Goal: Task Accomplishment & Management: Manage account settings

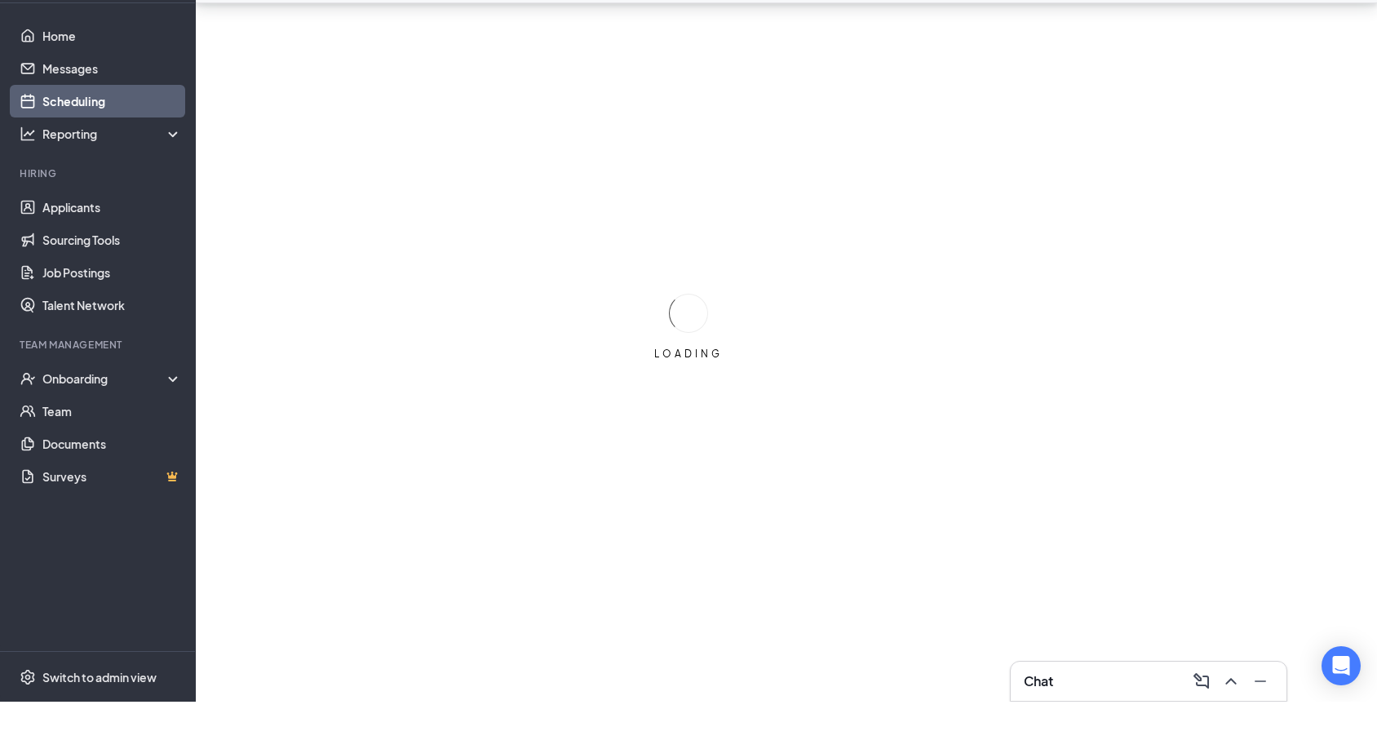
scroll to position [51, 0]
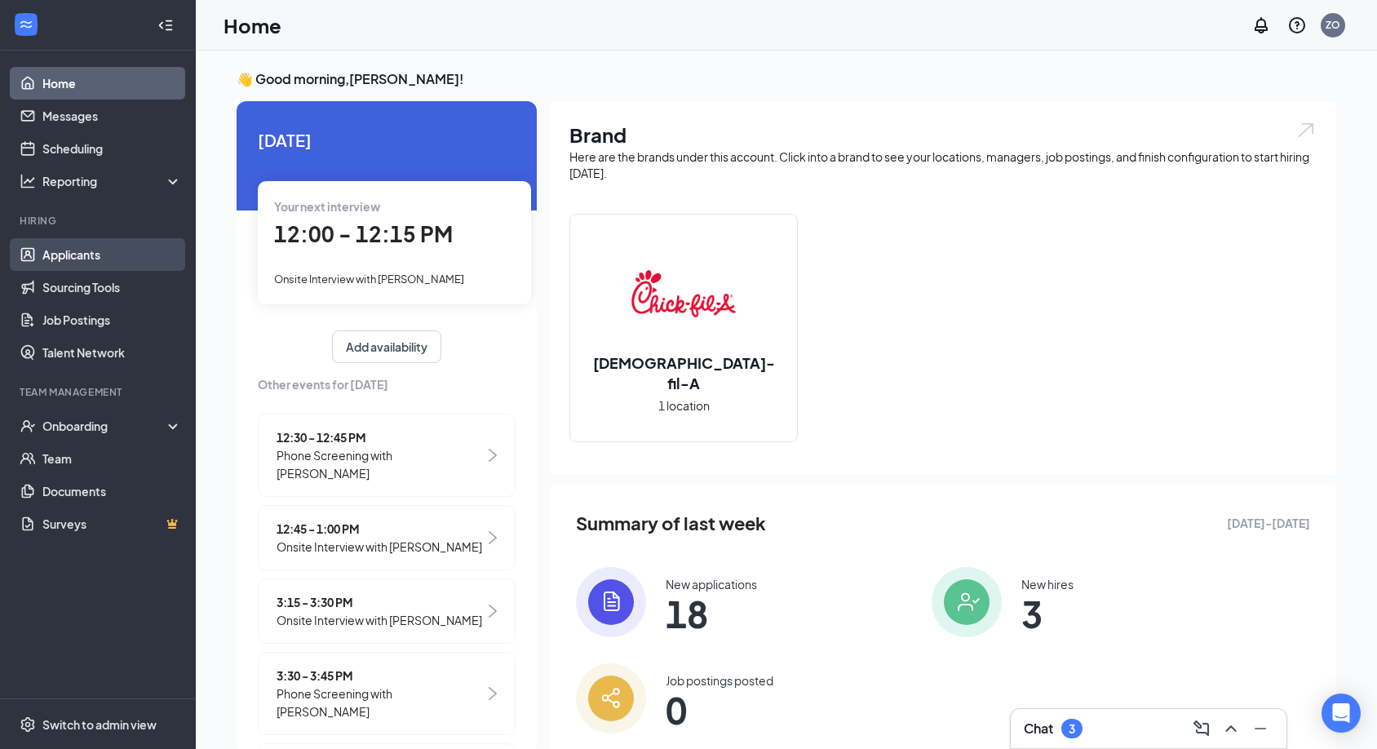
click at [144, 264] on link "Applicants" at bounding box center [112, 254] width 140 height 33
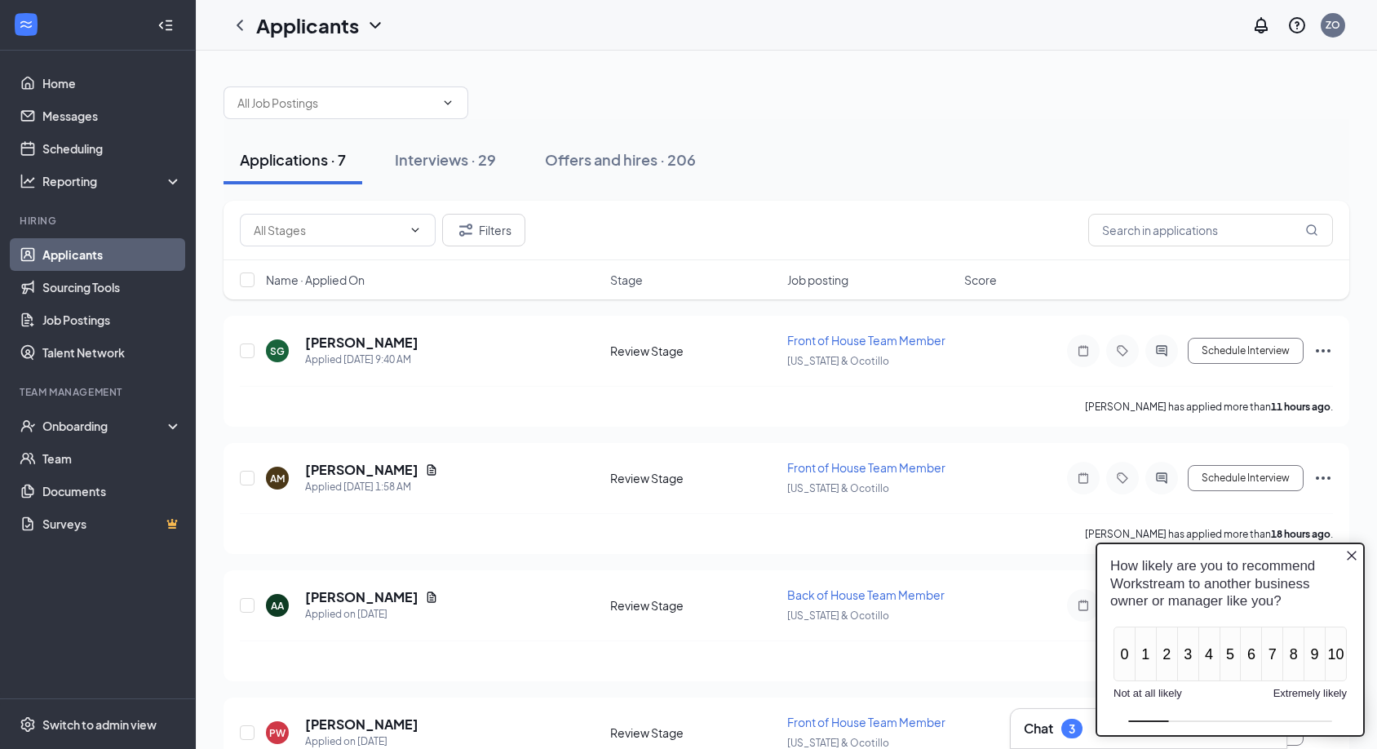
click at [1354, 553] on icon "Close button" at bounding box center [1351, 555] width 13 height 13
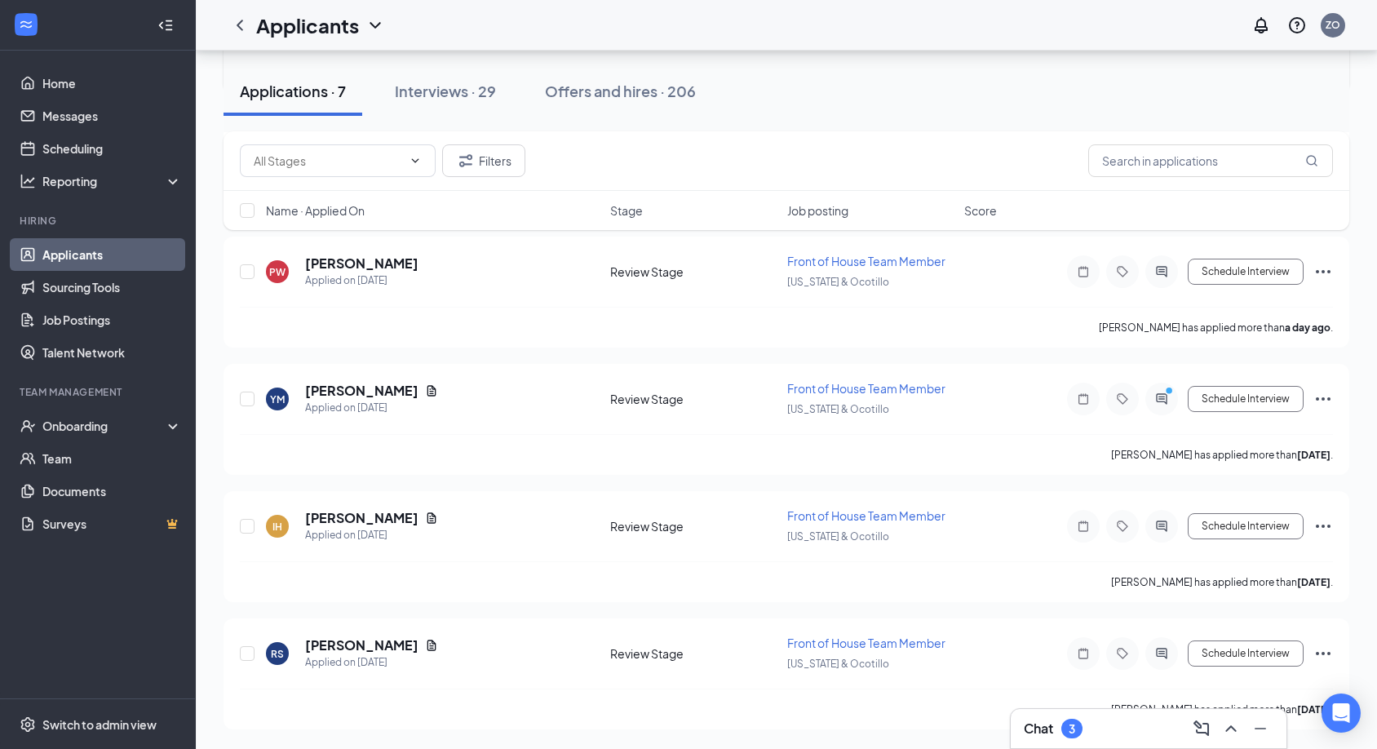
scroll to position [461, 0]
click at [446, 109] on button "Interviews · 29" at bounding box center [446, 91] width 134 height 49
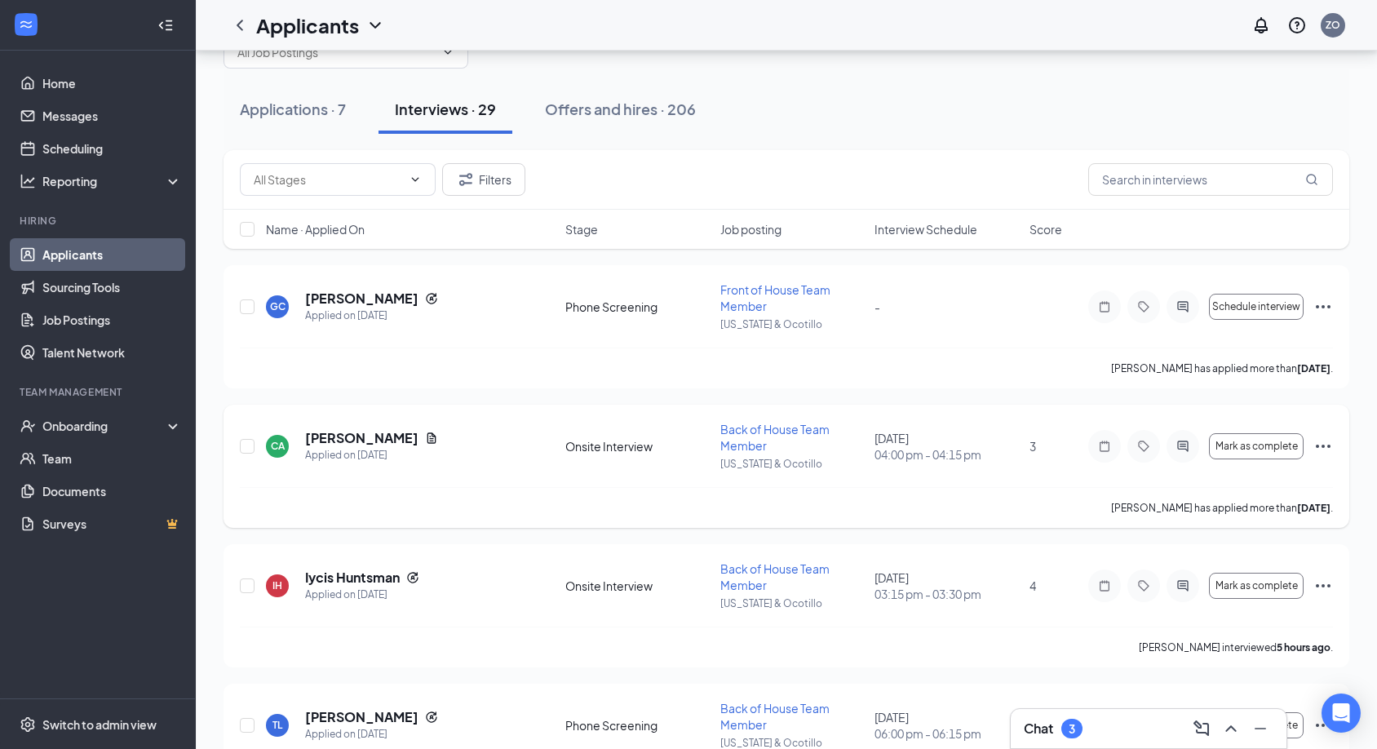
scroll to position [51, 0]
click at [113, 145] on link "Scheduling" at bounding box center [112, 148] width 140 height 33
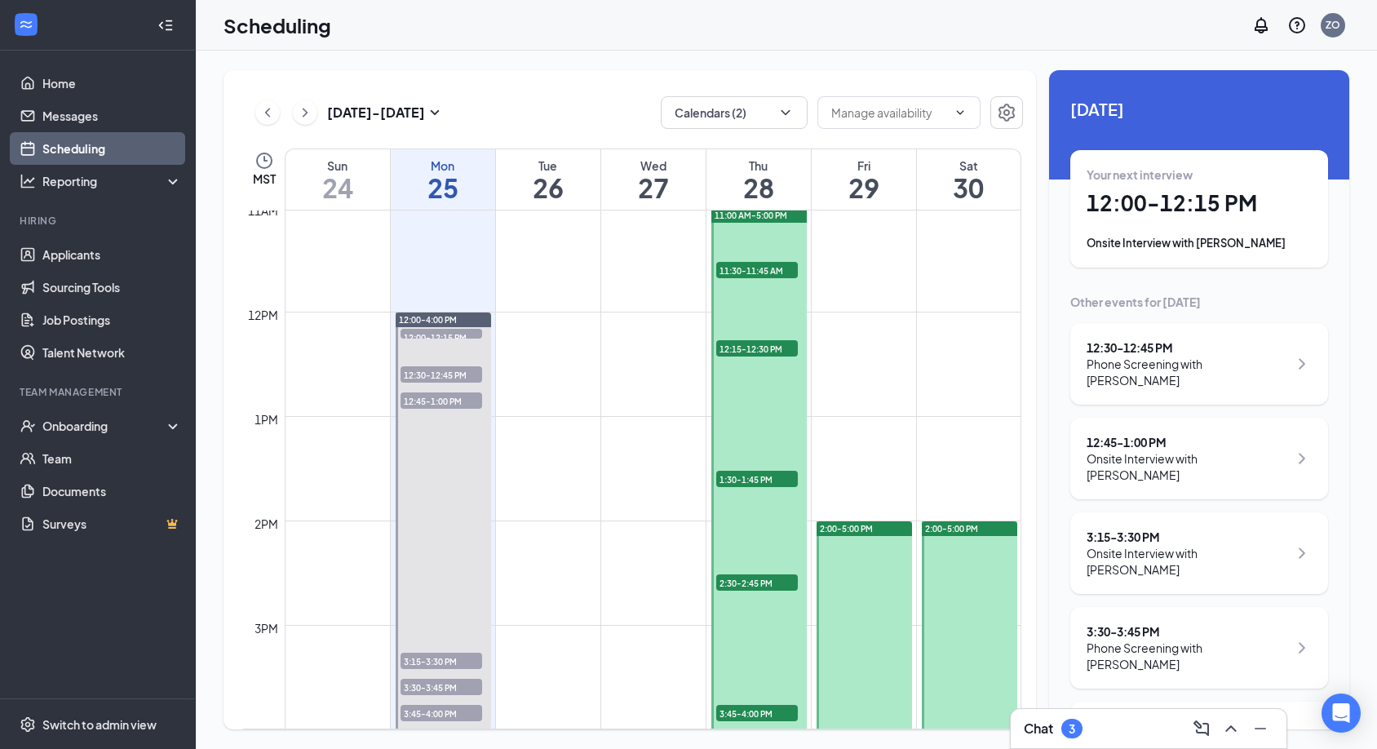
click at [1216, 545] on div "Onsite Interview with [PERSON_NAME]" at bounding box center [1188, 561] width 202 height 33
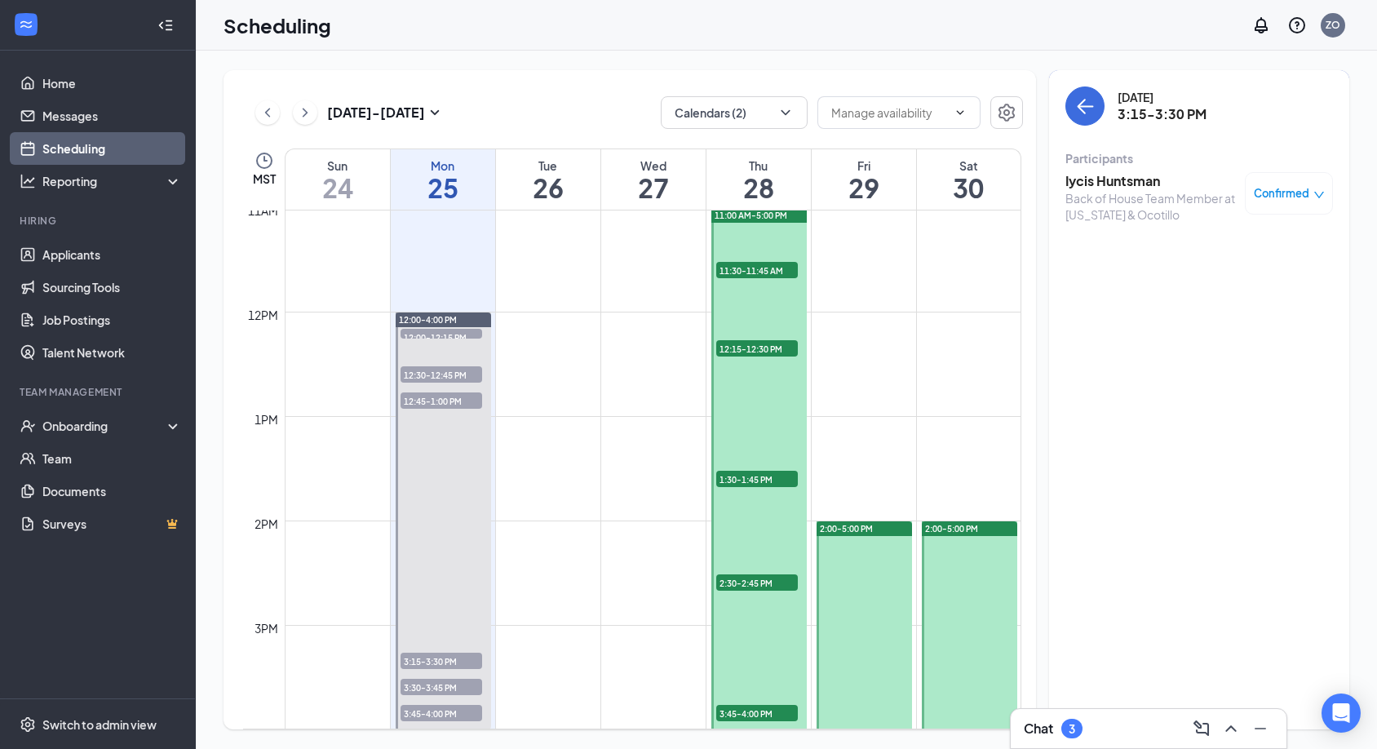
click at [1281, 189] on span "Confirmed" at bounding box center [1281, 193] width 55 height 16
click at [1213, 278] on span "Mark complete" at bounding box center [1237, 275] width 82 height 18
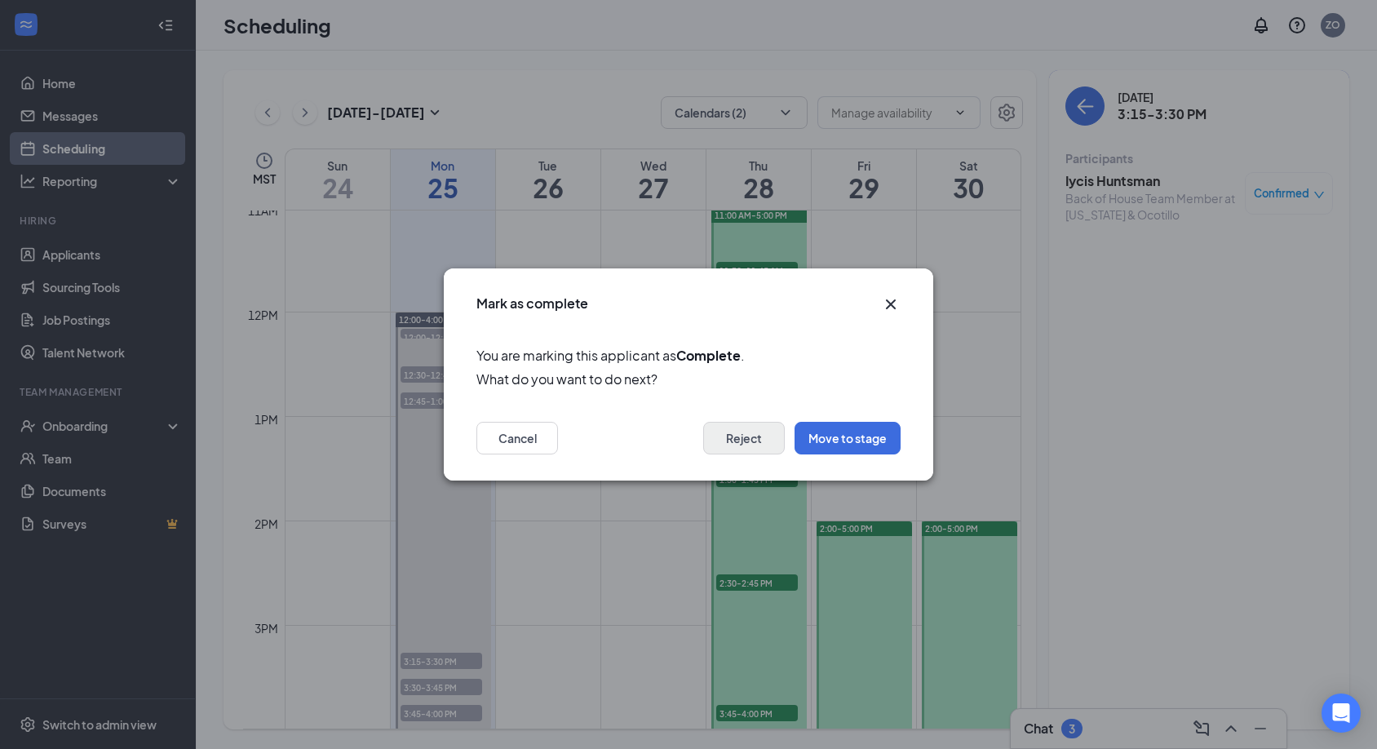
click at [729, 432] on button "Reject" at bounding box center [744, 438] width 82 height 33
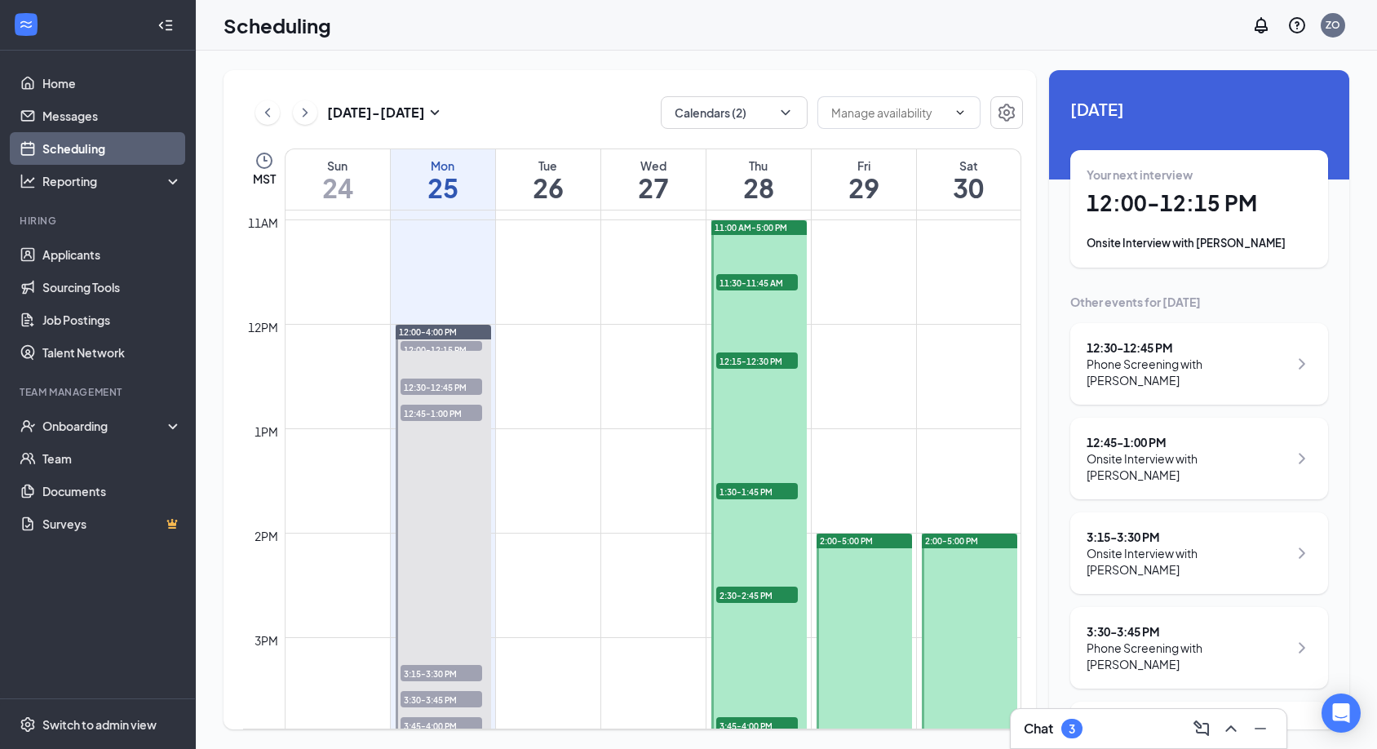
scroll to position [1135, 0]
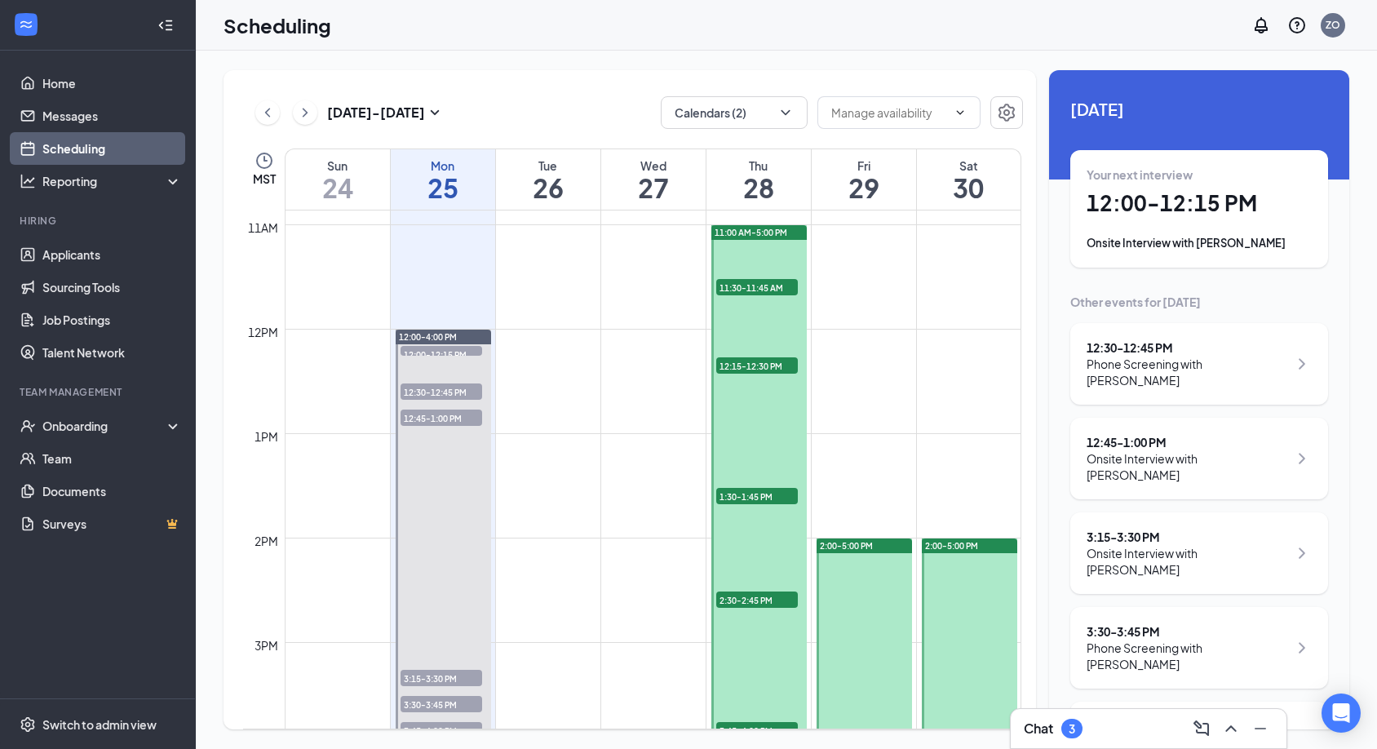
click at [1154, 358] on div "Phone Screening with [PERSON_NAME]" at bounding box center [1188, 372] width 202 height 33
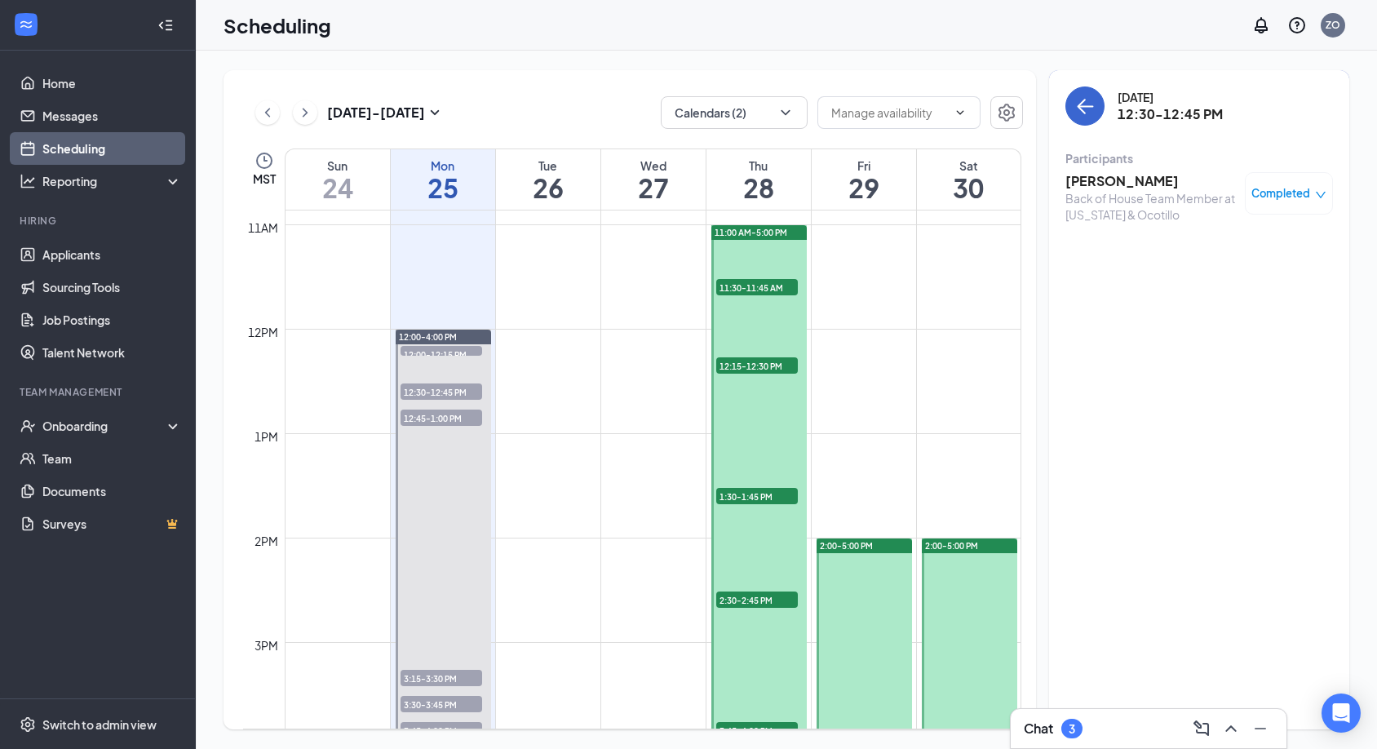
click at [1086, 112] on icon "ArrowLeft" at bounding box center [1085, 106] width 20 height 20
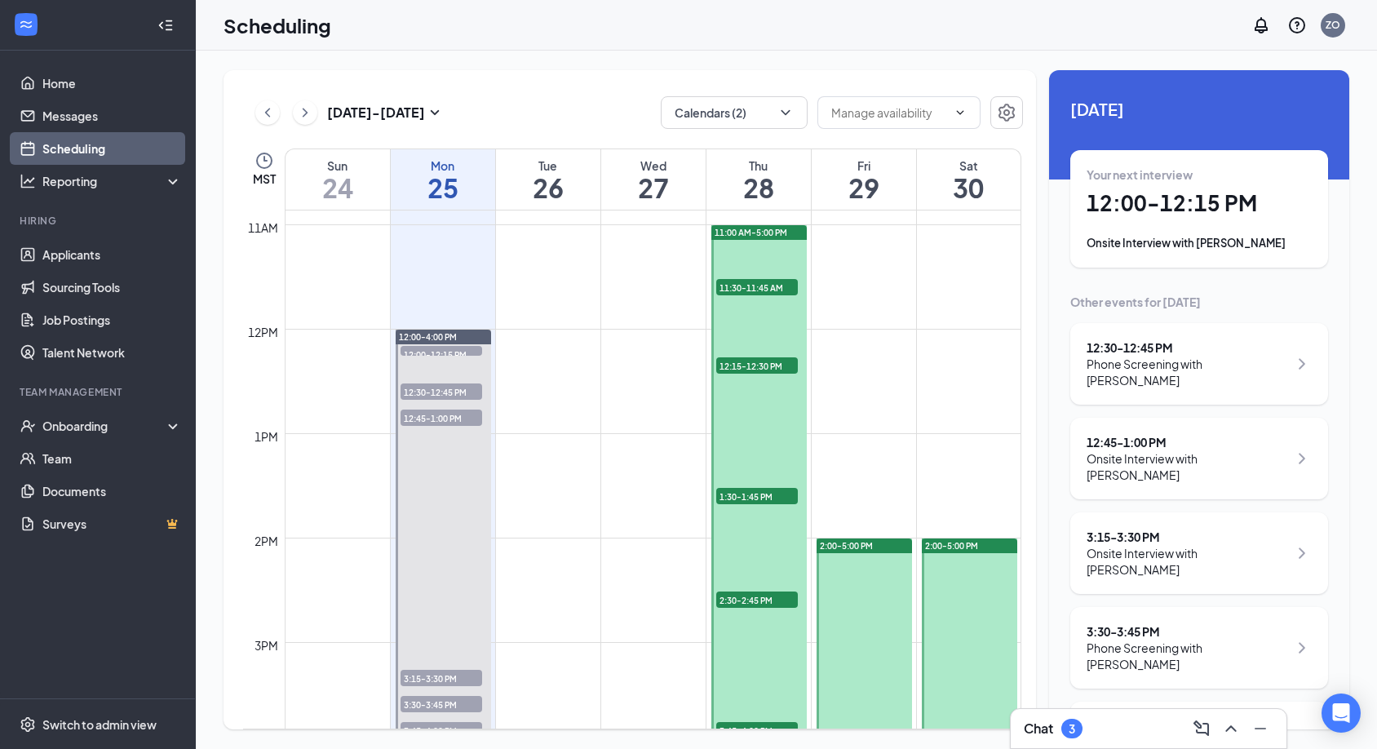
click at [1114, 450] on div "Onsite Interview with [PERSON_NAME]" at bounding box center [1188, 466] width 202 height 33
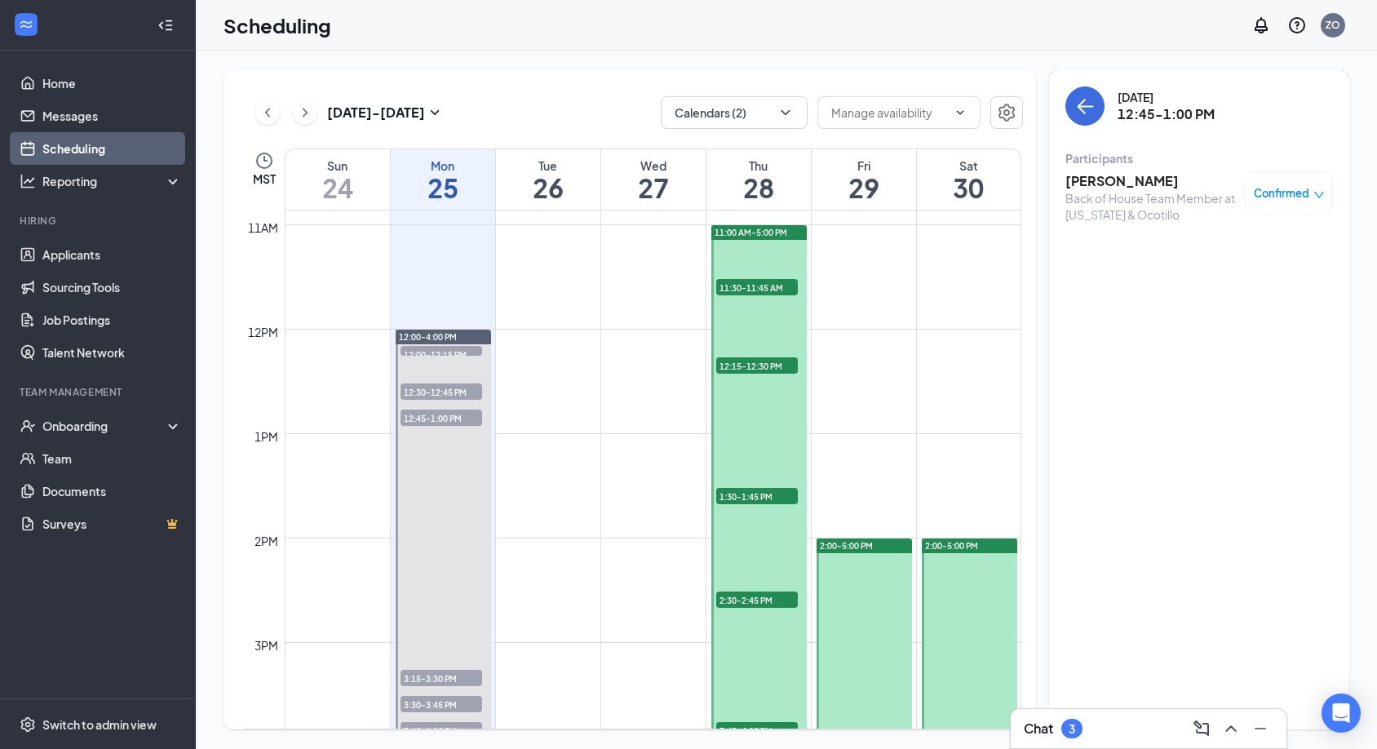
click at [1098, 186] on h3 "[PERSON_NAME]" at bounding box center [1151, 181] width 171 height 18
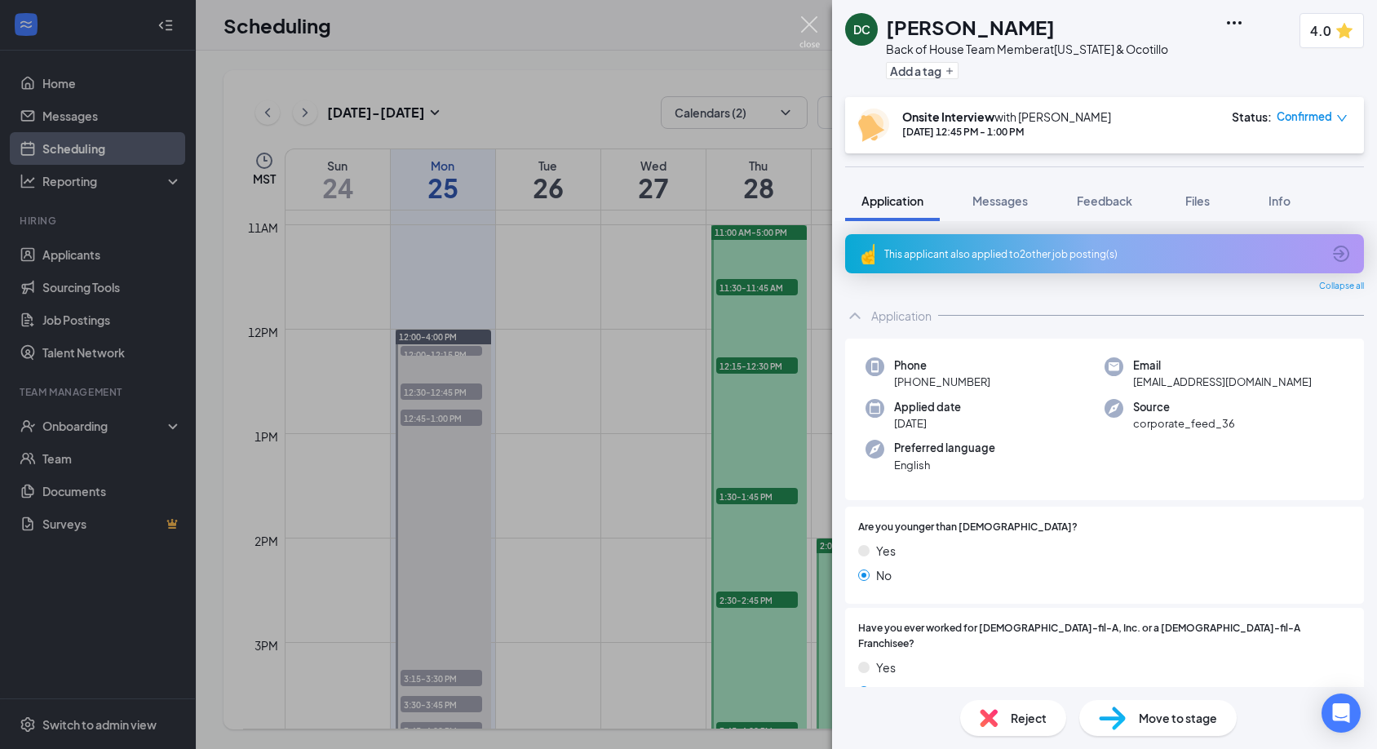
click at [807, 26] on img at bounding box center [810, 32] width 20 height 32
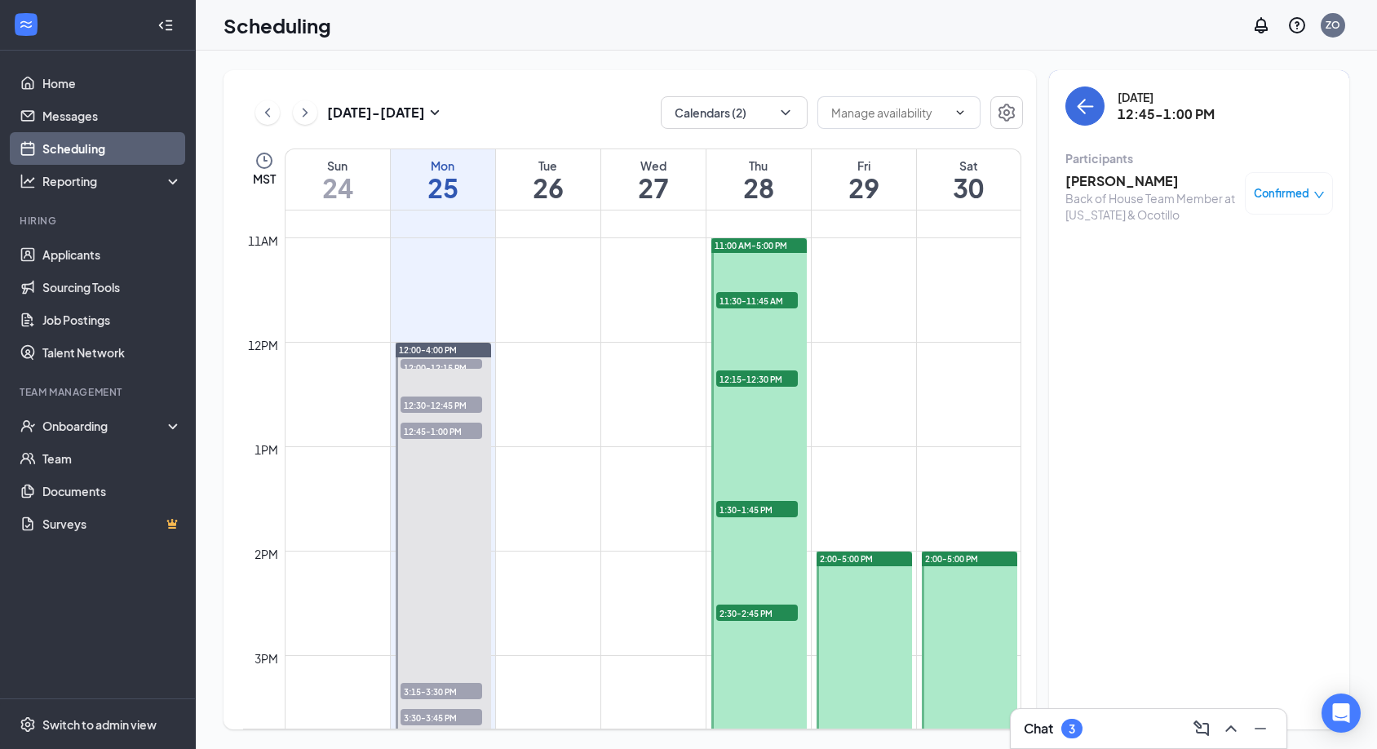
scroll to position [1120, 0]
click at [1117, 173] on h3 "[PERSON_NAME]" at bounding box center [1151, 181] width 171 height 18
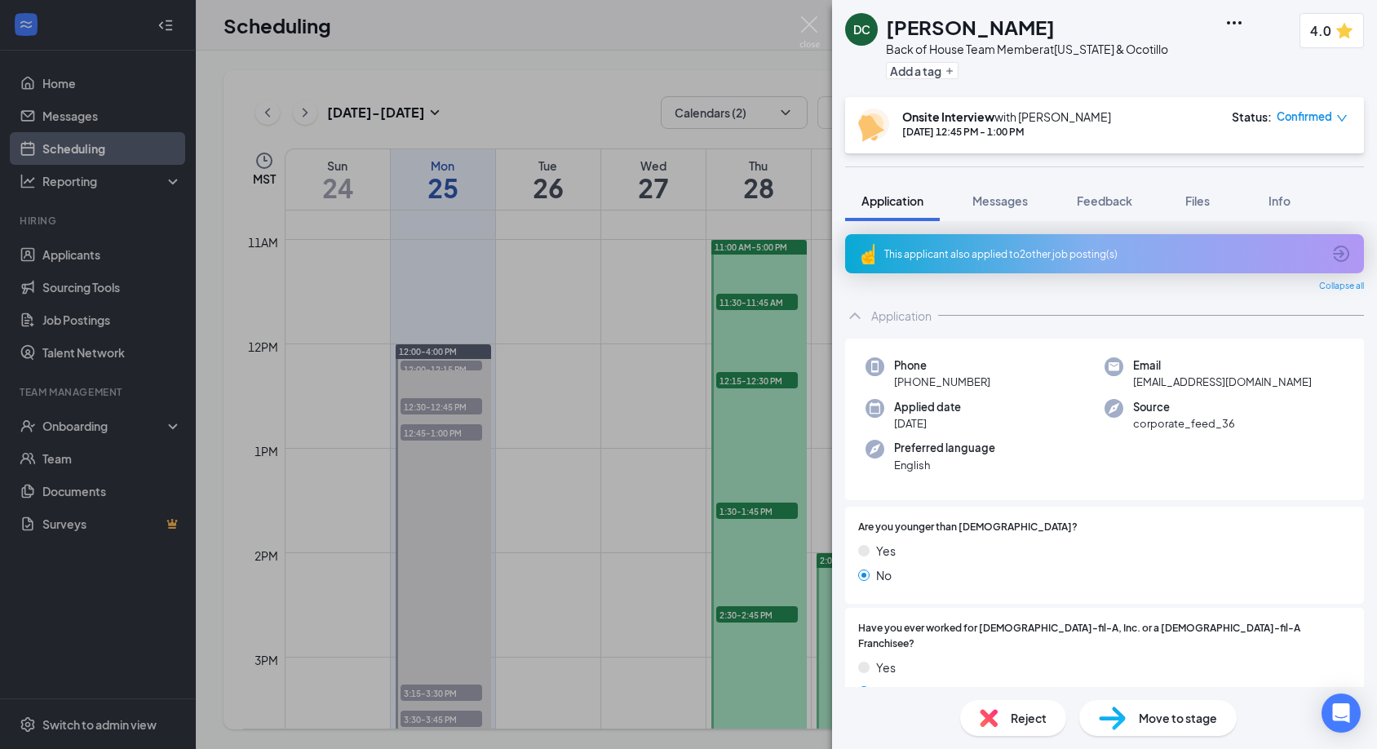
click at [1323, 126] on div "Status : Confirmed" at bounding box center [1290, 125] width 116 height 33
click at [1310, 112] on span "Confirmed" at bounding box center [1304, 117] width 55 height 16
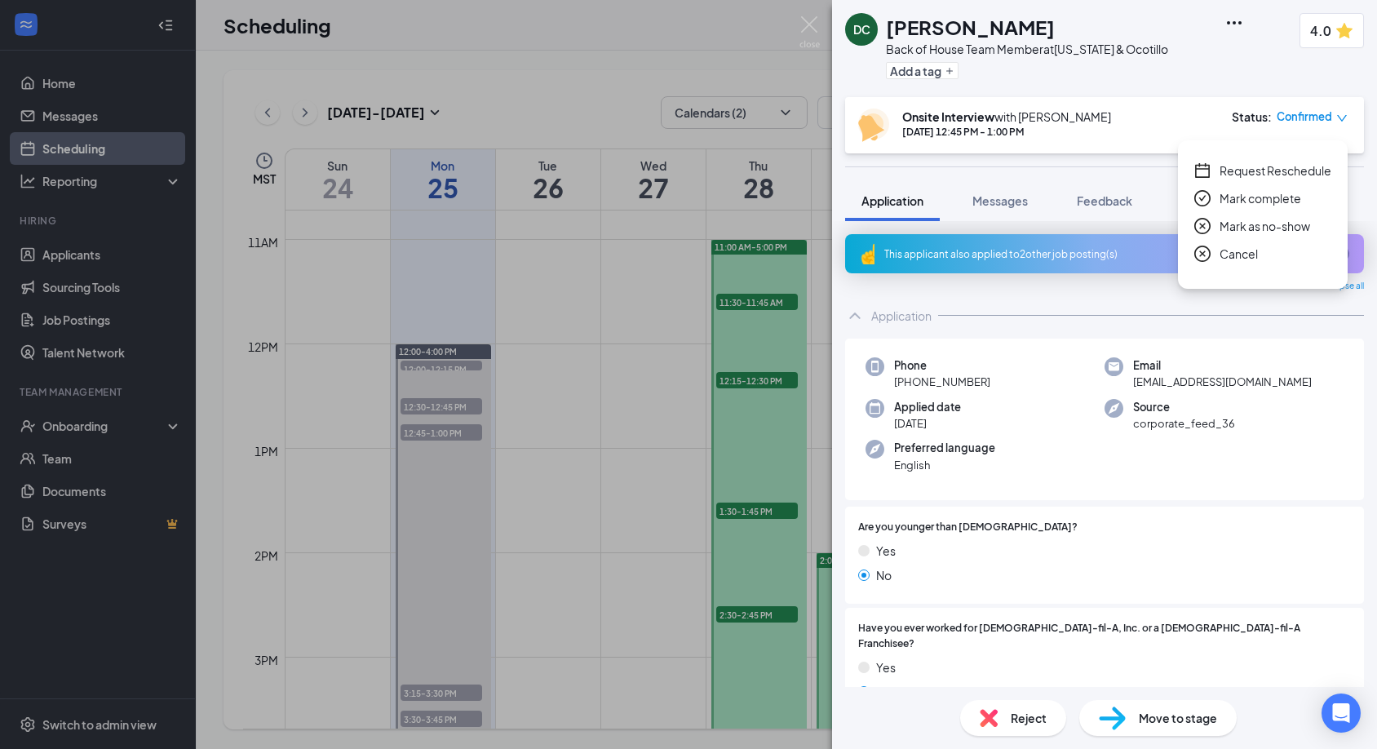
click at [1260, 189] on span "Mark complete" at bounding box center [1261, 198] width 82 height 18
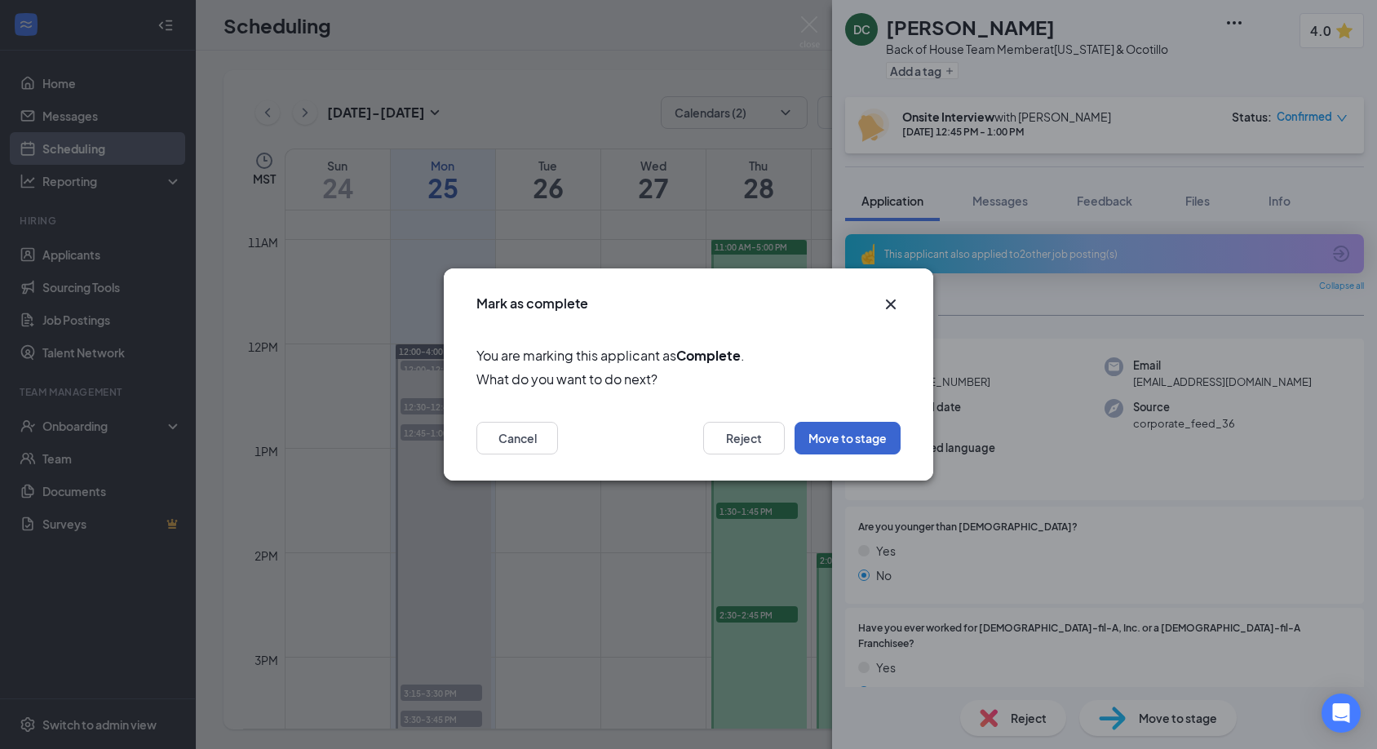
click at [844, 430] on button "Move to stage" at bounding box center [848, 438] width 106 height 33
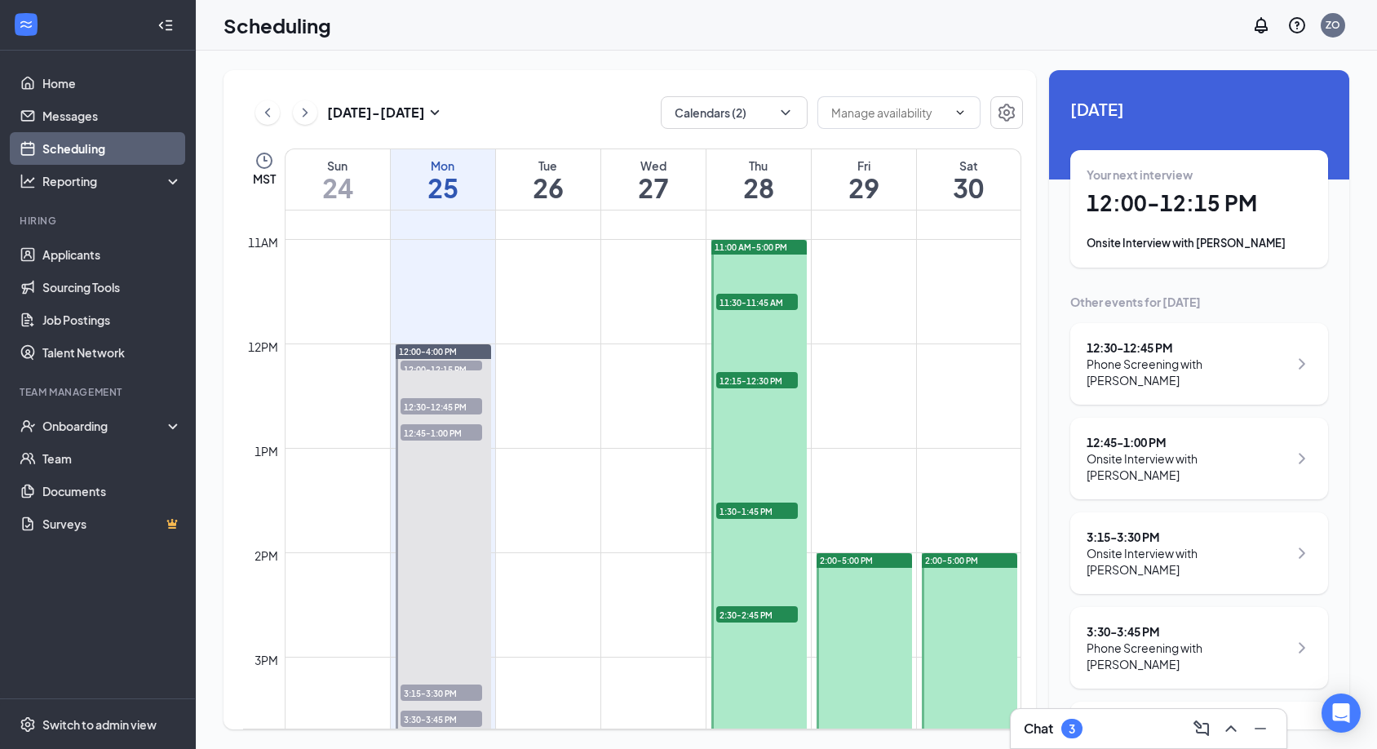
click at [1242, 457] on div "12:45 - 1:00 PM Onsite Interview with [PERSON_NAME]" at bounding box center [1200, 459] width 258 height 82
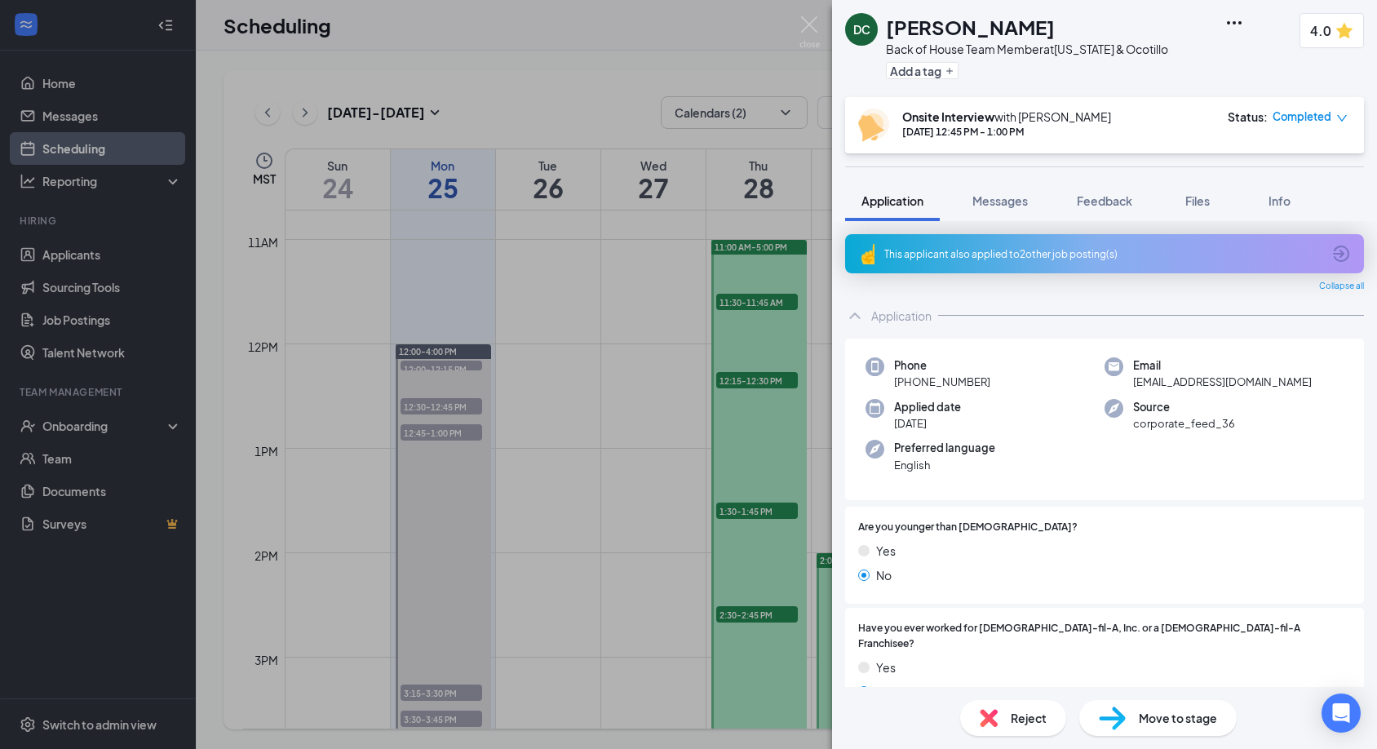
click at [1115, 714] on img at bounding box center [1112, 719] width 27 height 24
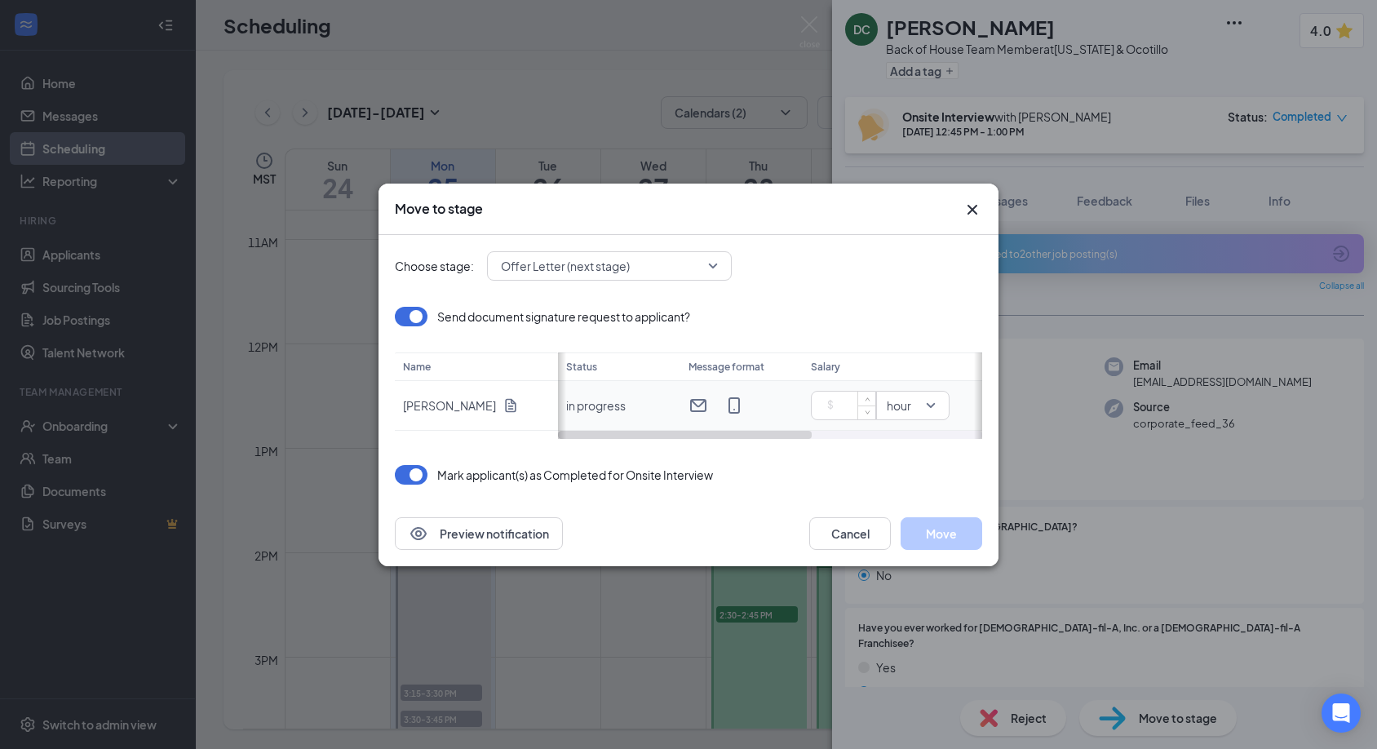
click at [849, 406] on input at bounding box center [846, 405] width 57 height 24
type input "16"
click at [944, 545] on button "Move" at bounding box center [942, 533] width 82 height 33
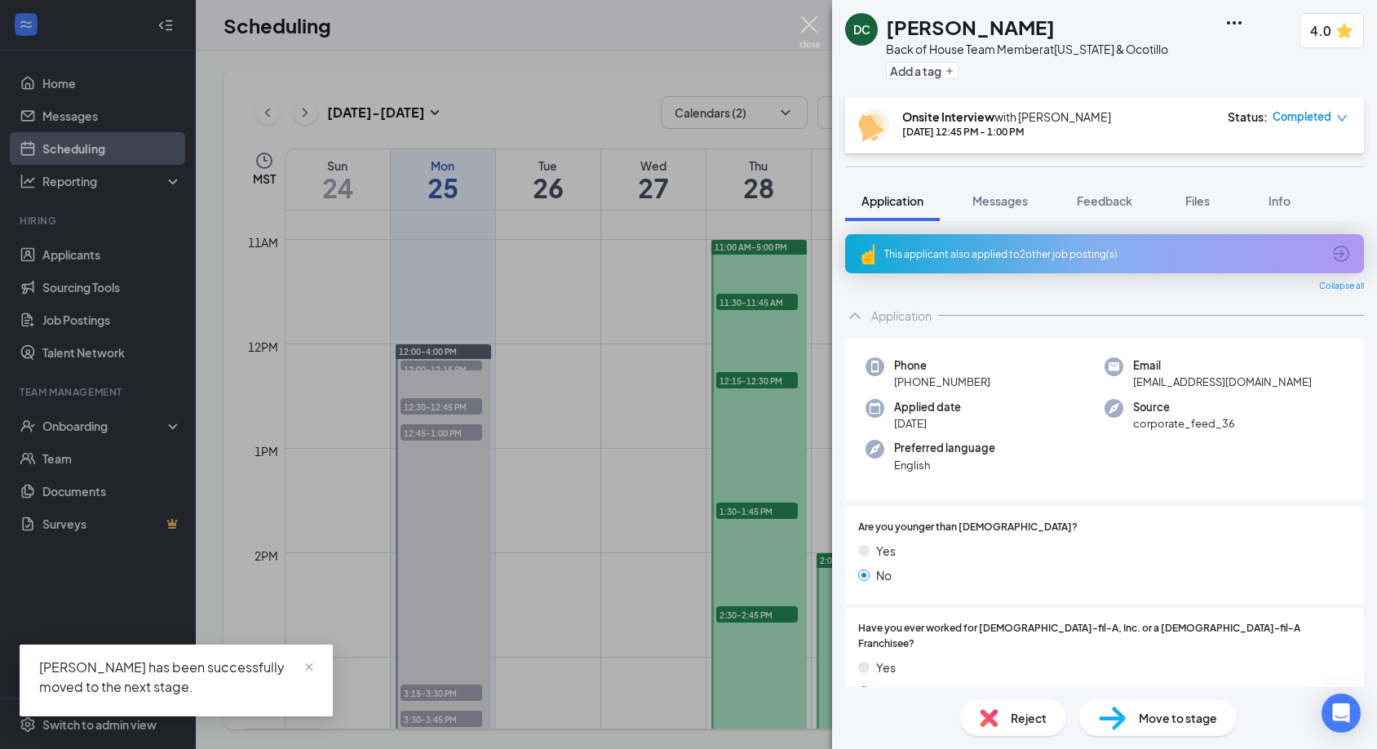
click at [813, 25] on img at bounding box center [810, 32] width 20 height 32
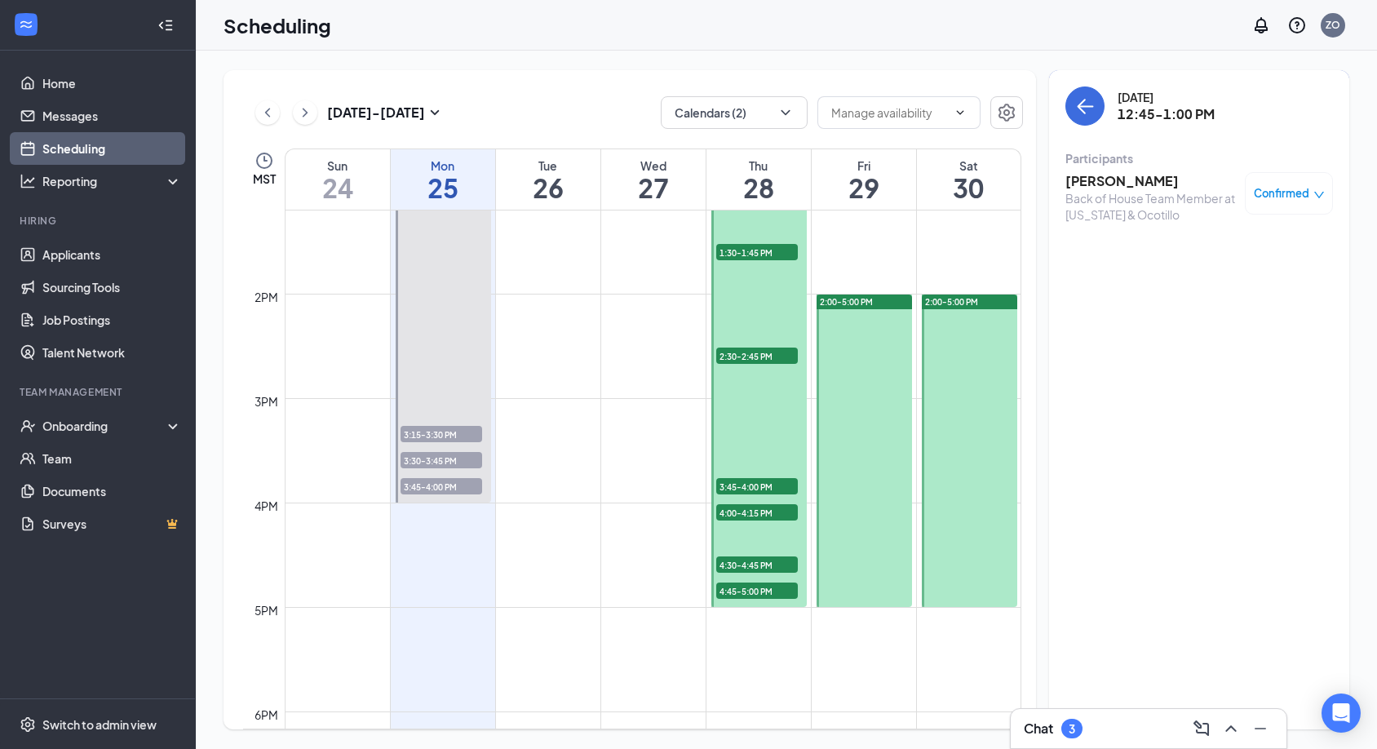
scroll to position [1377, 0]
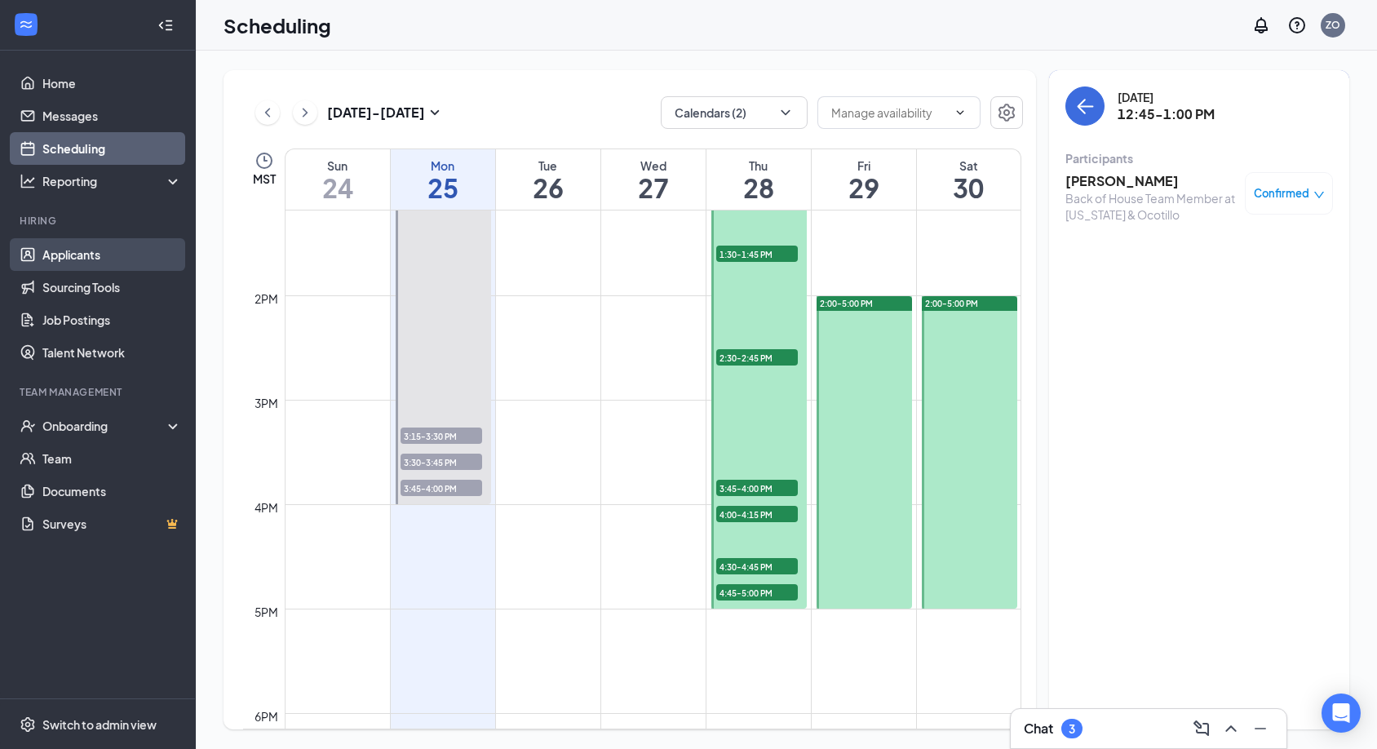
click at [102, 255] on link "Applicants" at bounding box center [112, 254] width 140 height 33
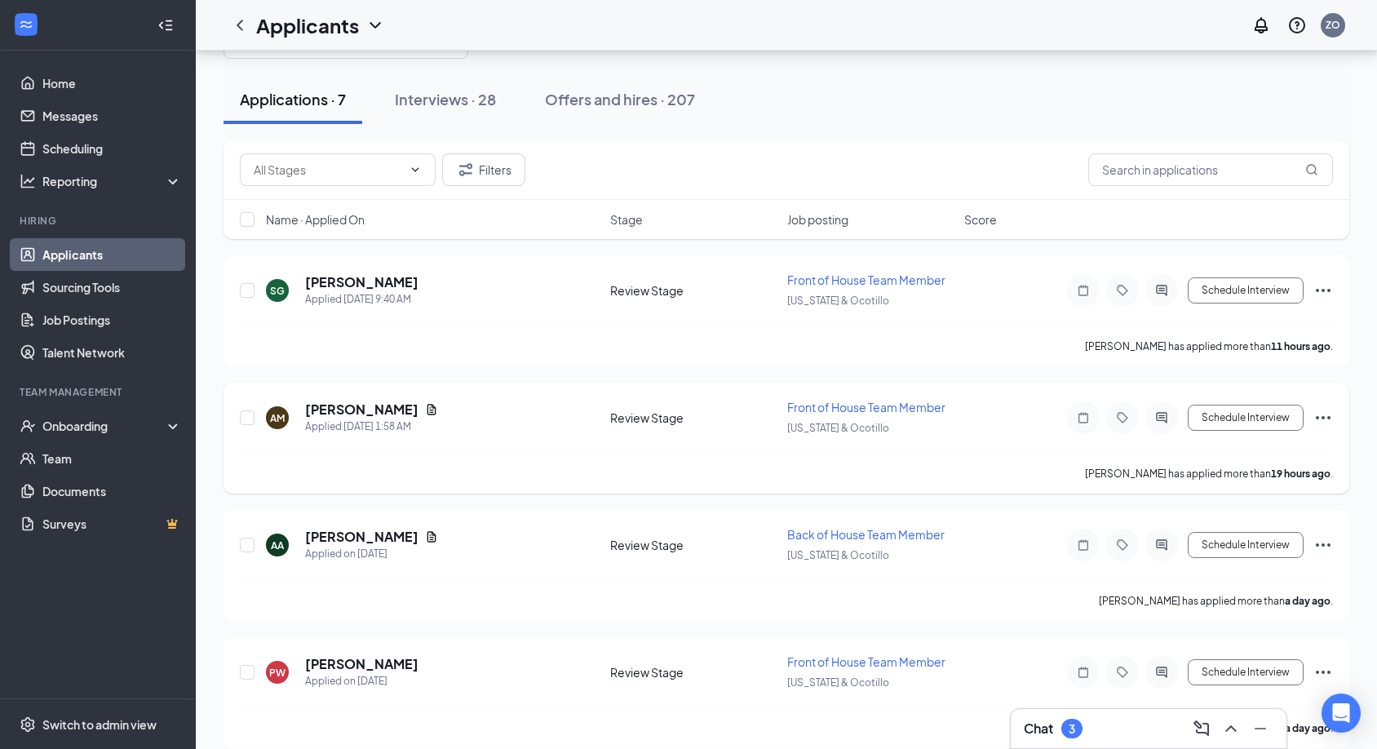
scroll to position [55, 0]
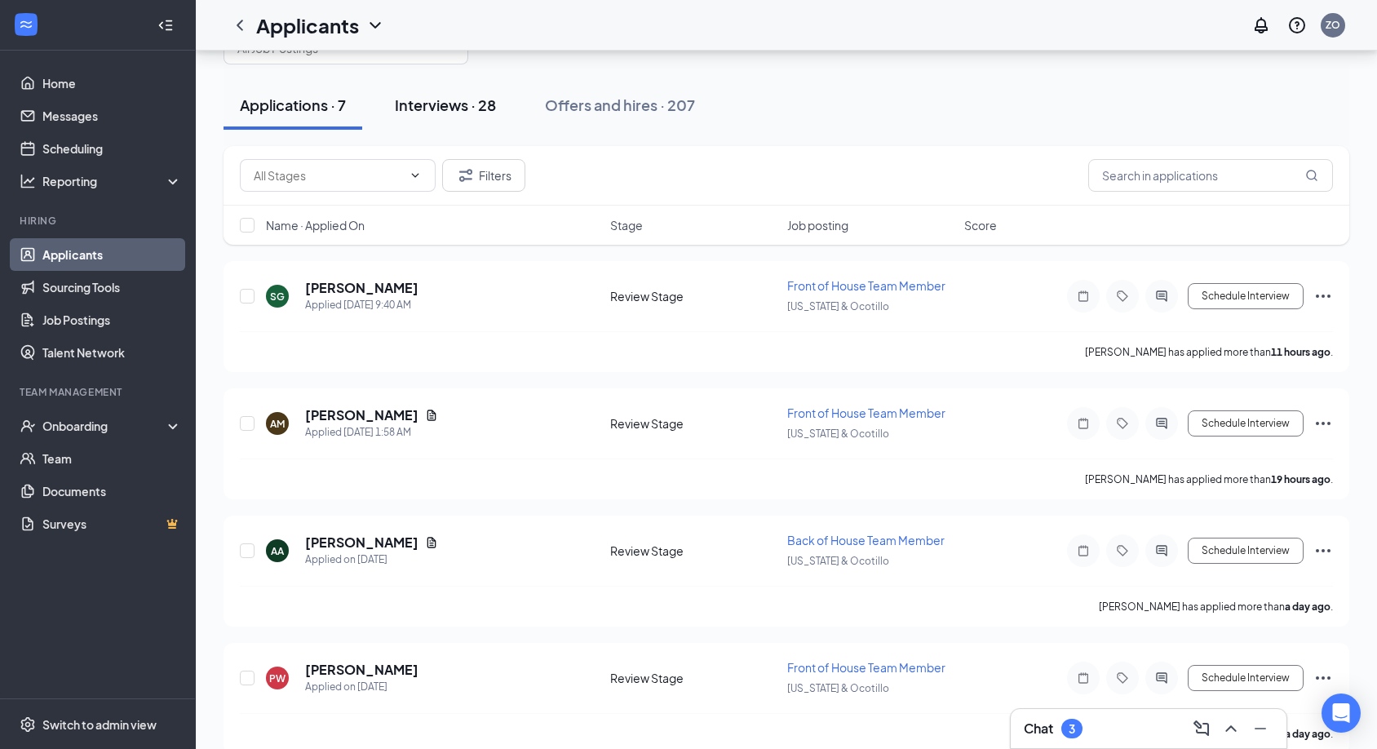
click at [487, 93] on button "Interviews · 28" at bounding box center [446, 105] width 134 height 49
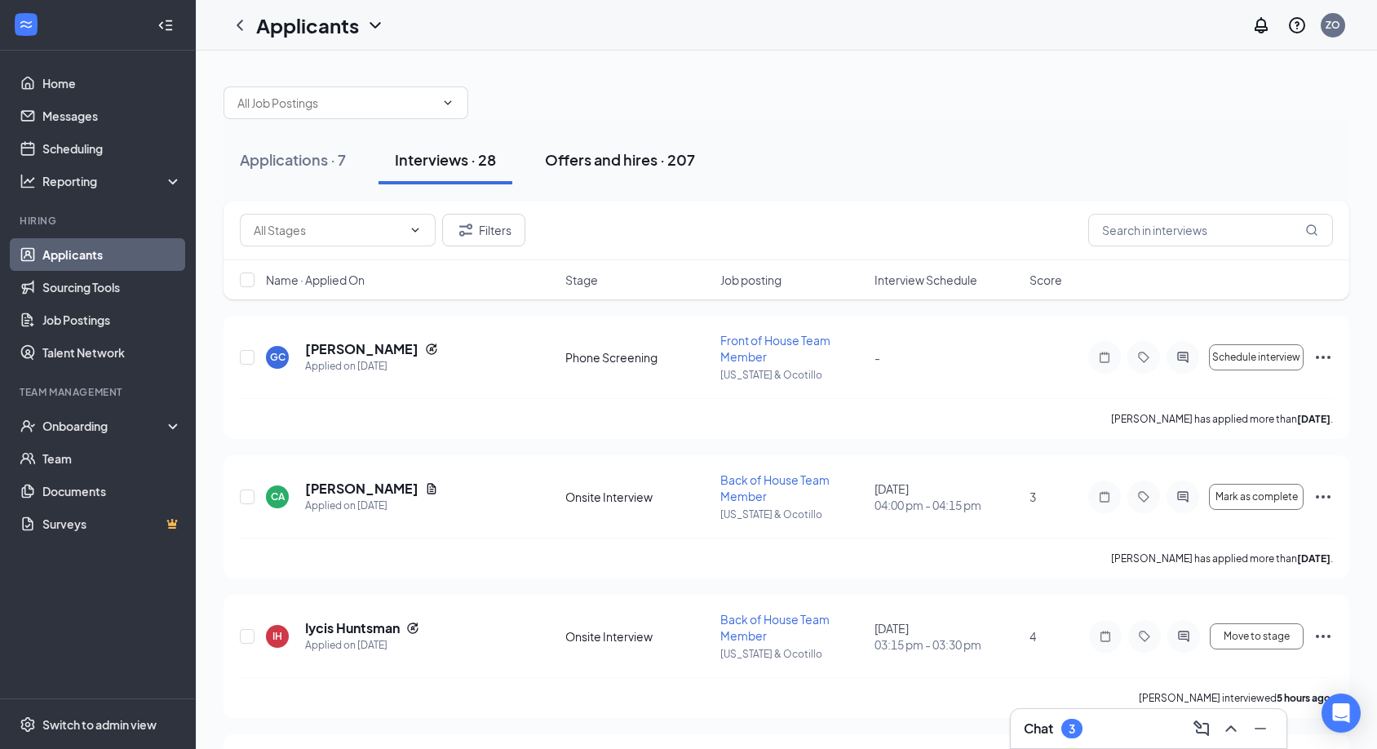
click at [638, 154] on div "Offers and hires · 207" at bounding box center [620, 159] width 150 height 20
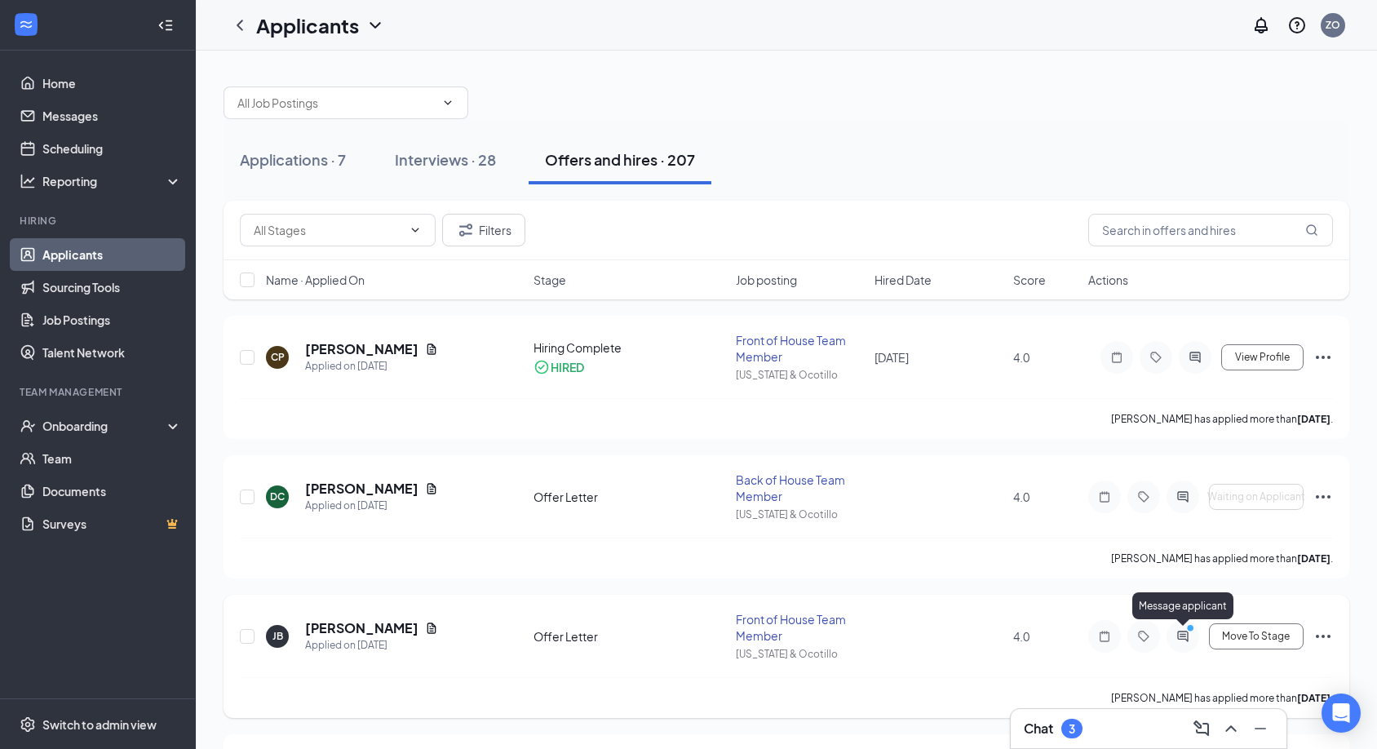
click at [1181, 630] on icon "ActiveChat" at bounding box center [1183, 636] width 20 height 13
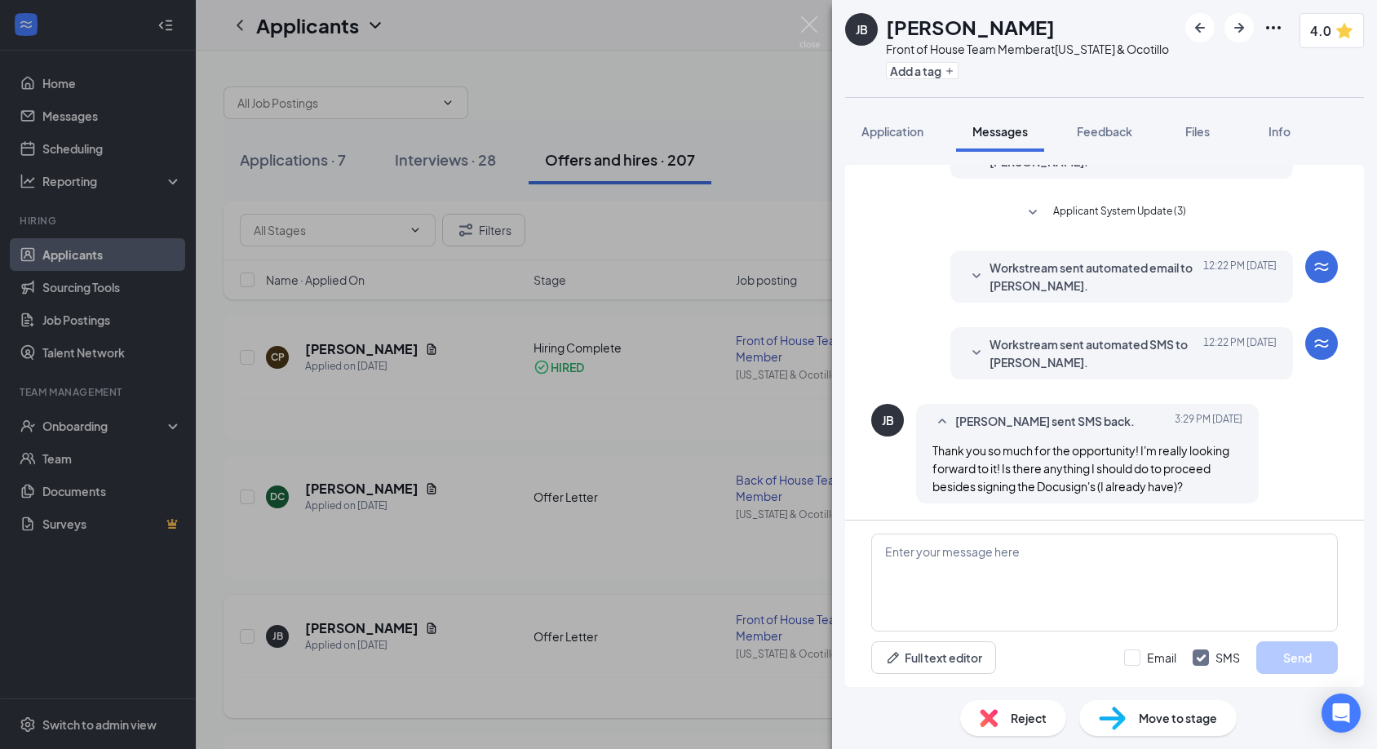
scroll to position [223, 0]
click at [975, 573] on textarea at bounding box center [1104, 583] width 467 height 98
click at [808, 24] on img at bounding box center [810, 32] width 20 height 32
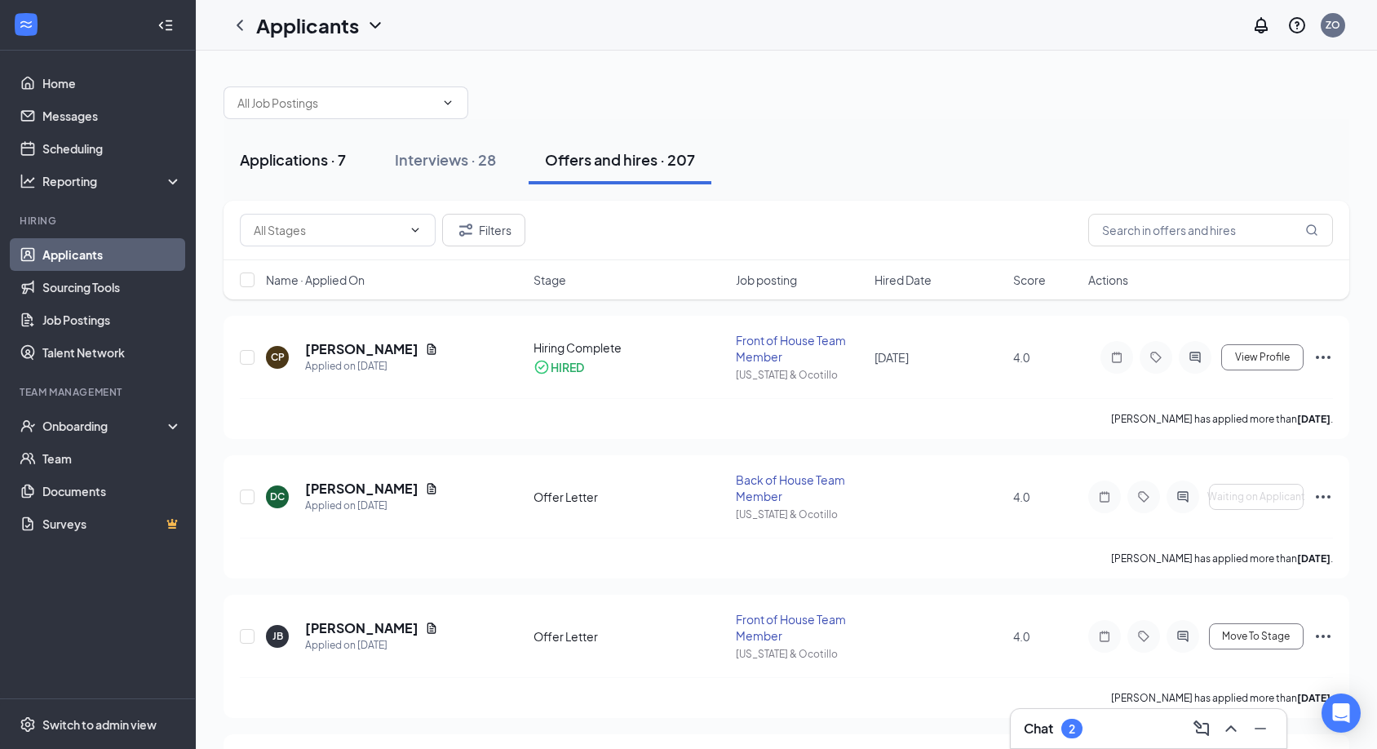
click at [324, 162] on div "Applications · 7" at bounding box center [293, 159] width 106 height 20
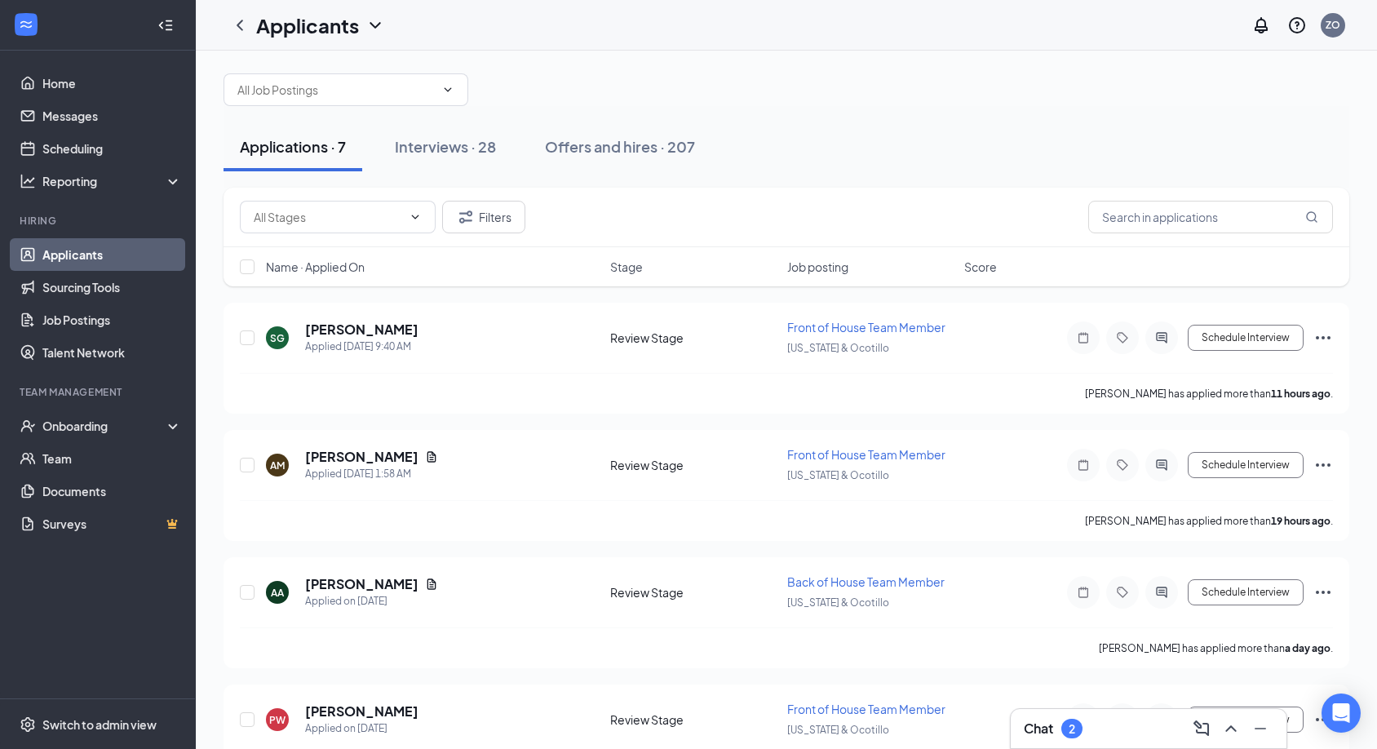
scroll to position [12, 0]
click at [1229, 728] on icon "ChevronUp" at bounding box center [1231, 729] width 20 height 20
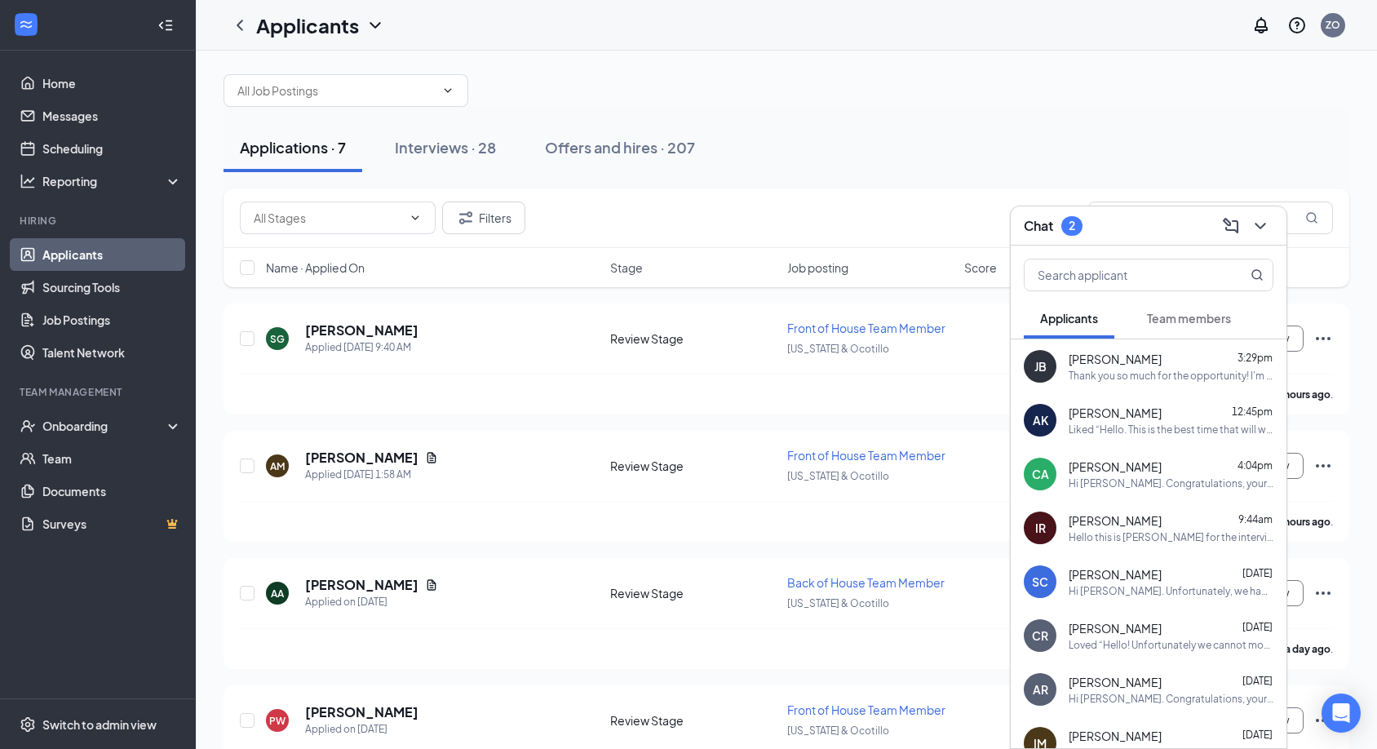
click at [1178, 318] on span "Team members" at bounding box center [1189, 318] width 84 height 15
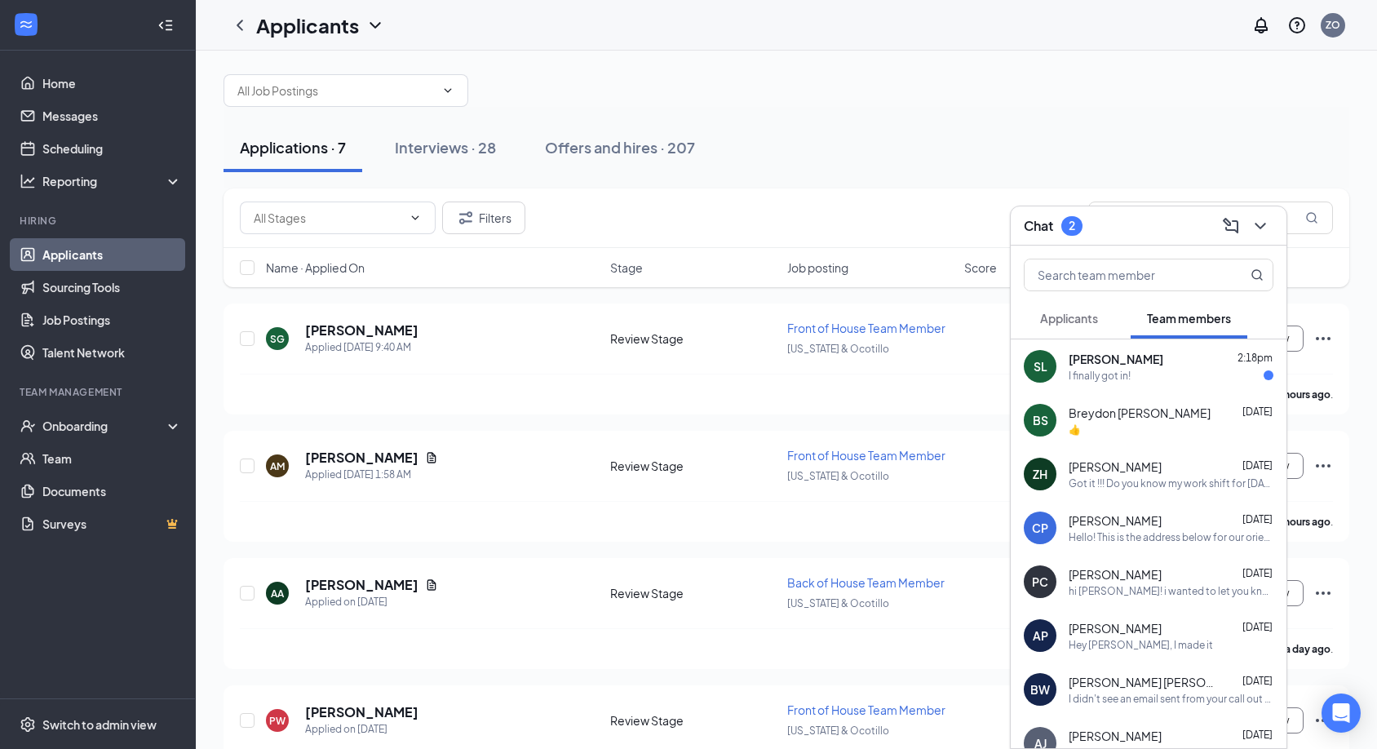
click at [1150, 366] on div "[PERSON_NAME] 2:18pm" at bounding box center [1171, 359] width 205 height 16
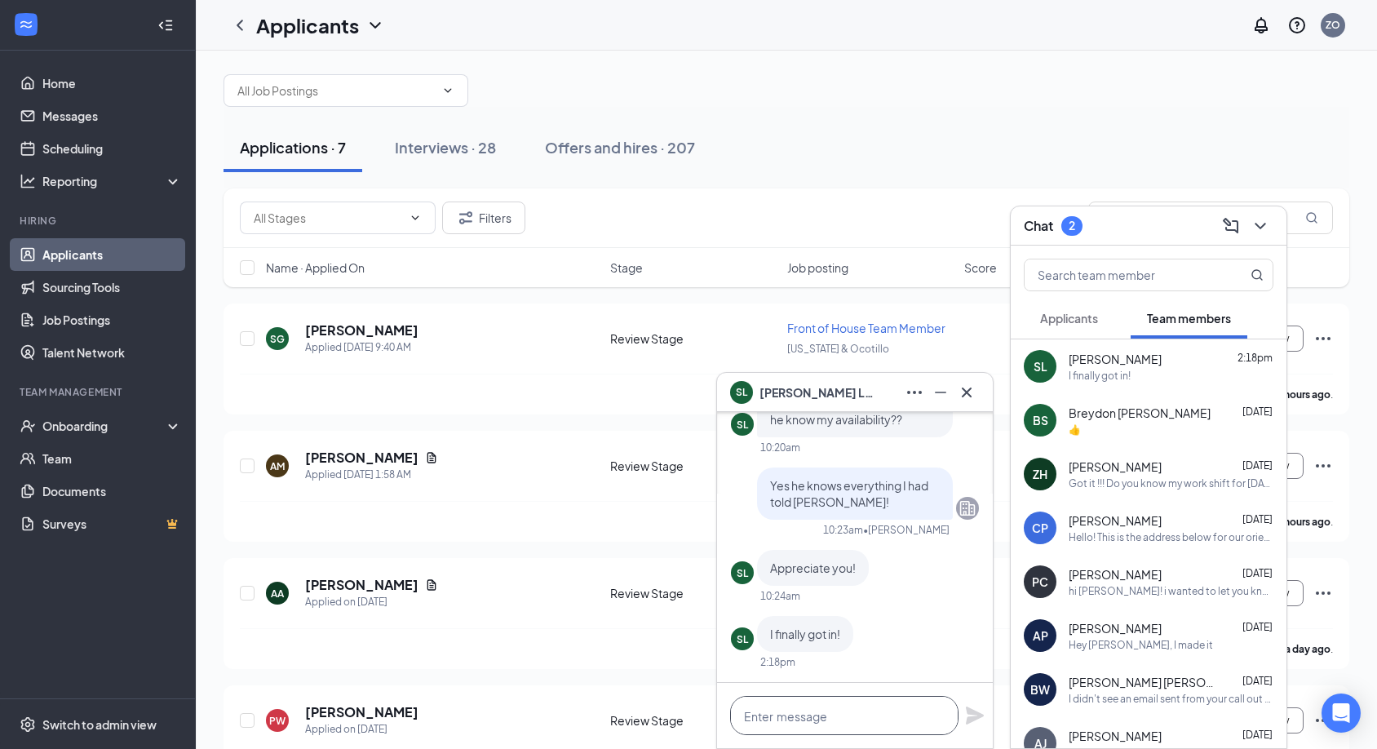
click at [818, 713] on textarea at bounding box center [844, 715] width 228 height 39
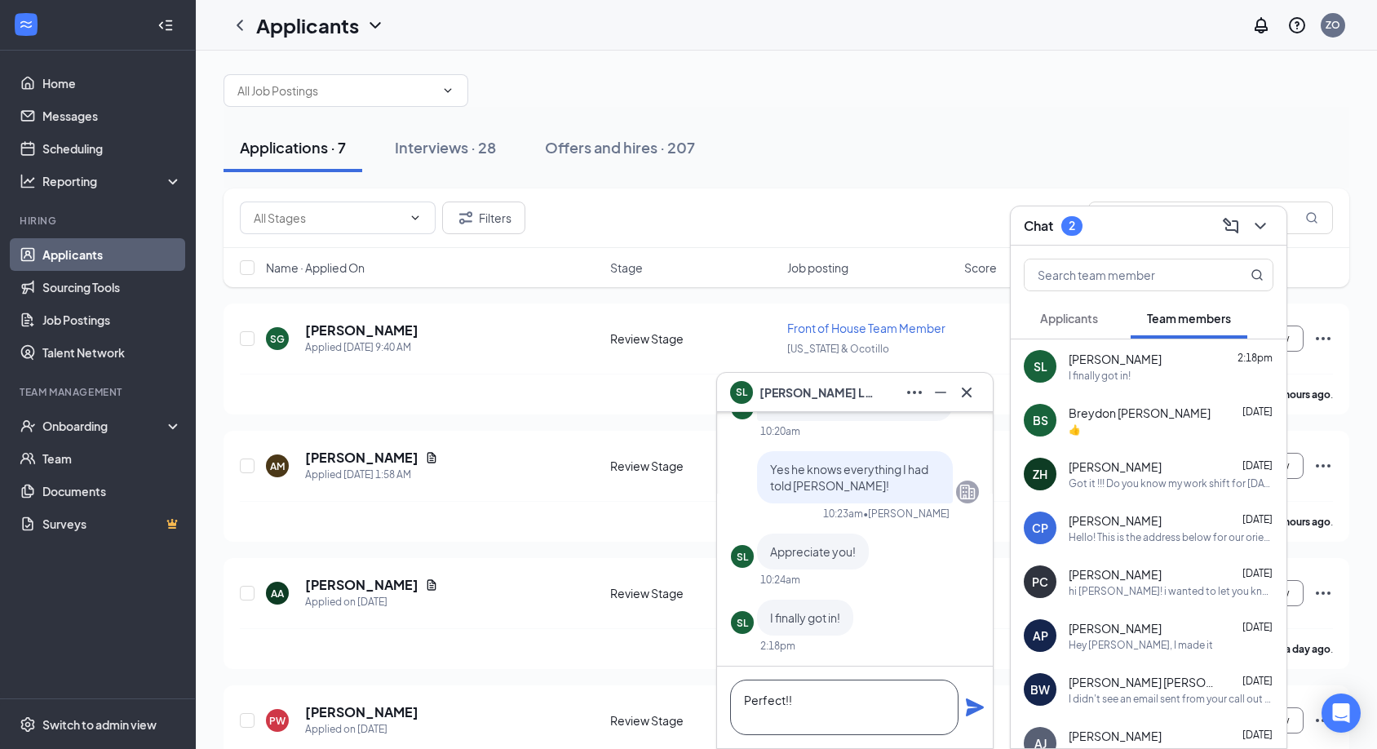
scroll to position [1, 0]
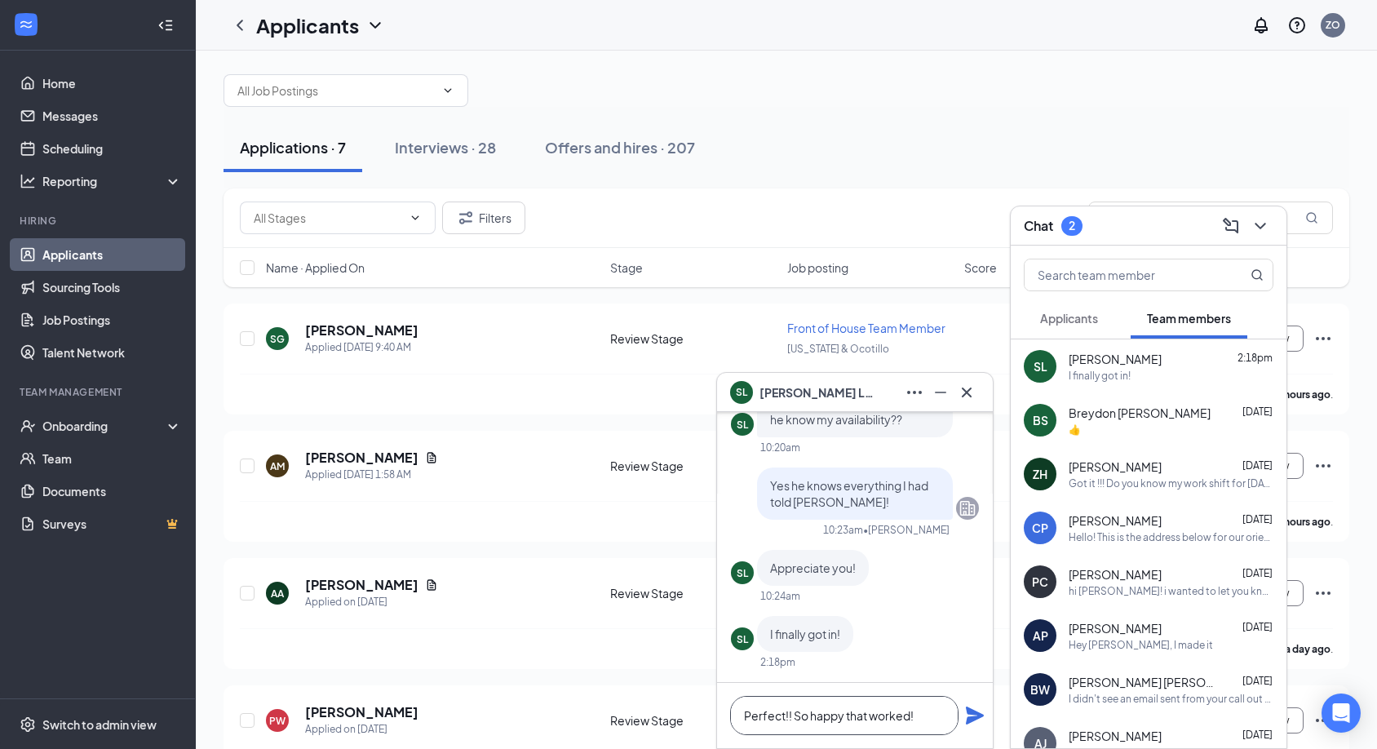
type textarea "Perfect!! So happy that worked!"
click at [972, 713] on icon "Plane" at bounding box center [975, 716] width 18 height 18
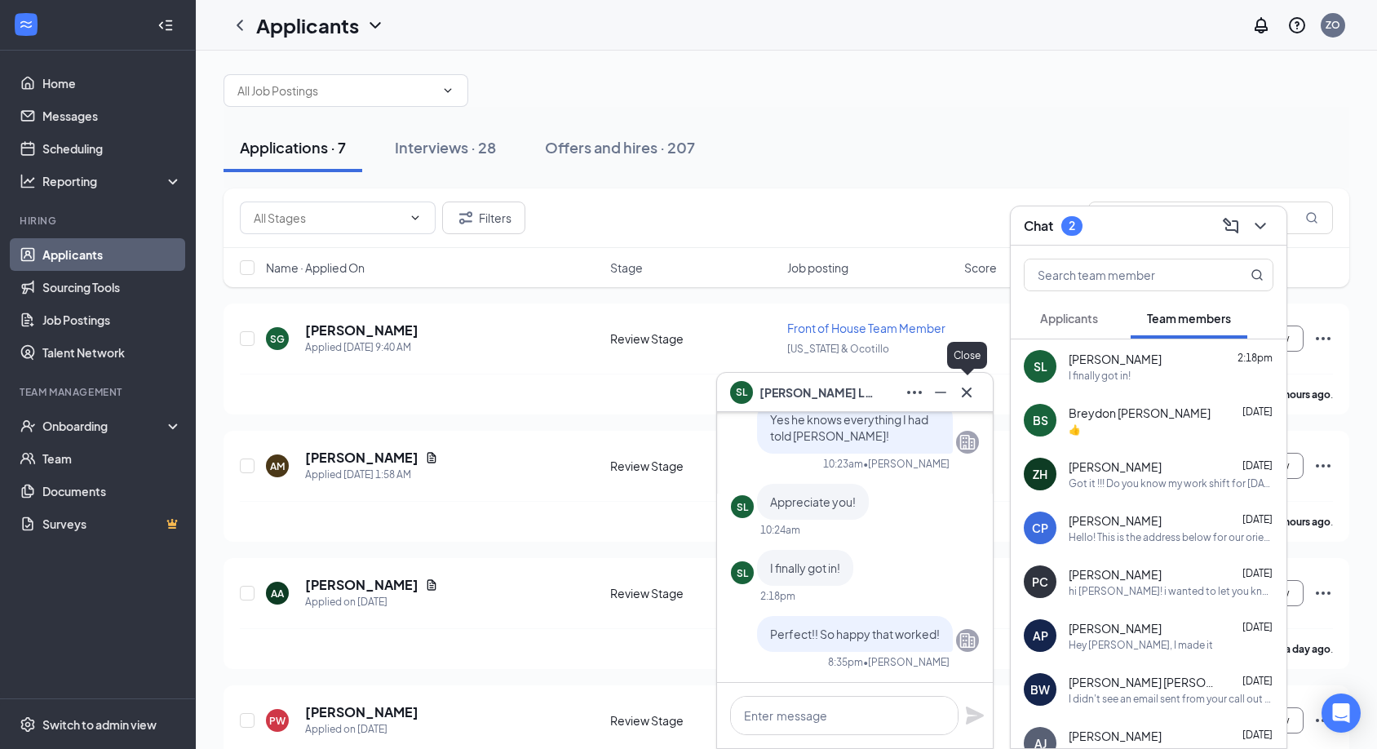
click at [966, 392] on icon "Cross" at bounding box center [967, 393] width 20 height 20
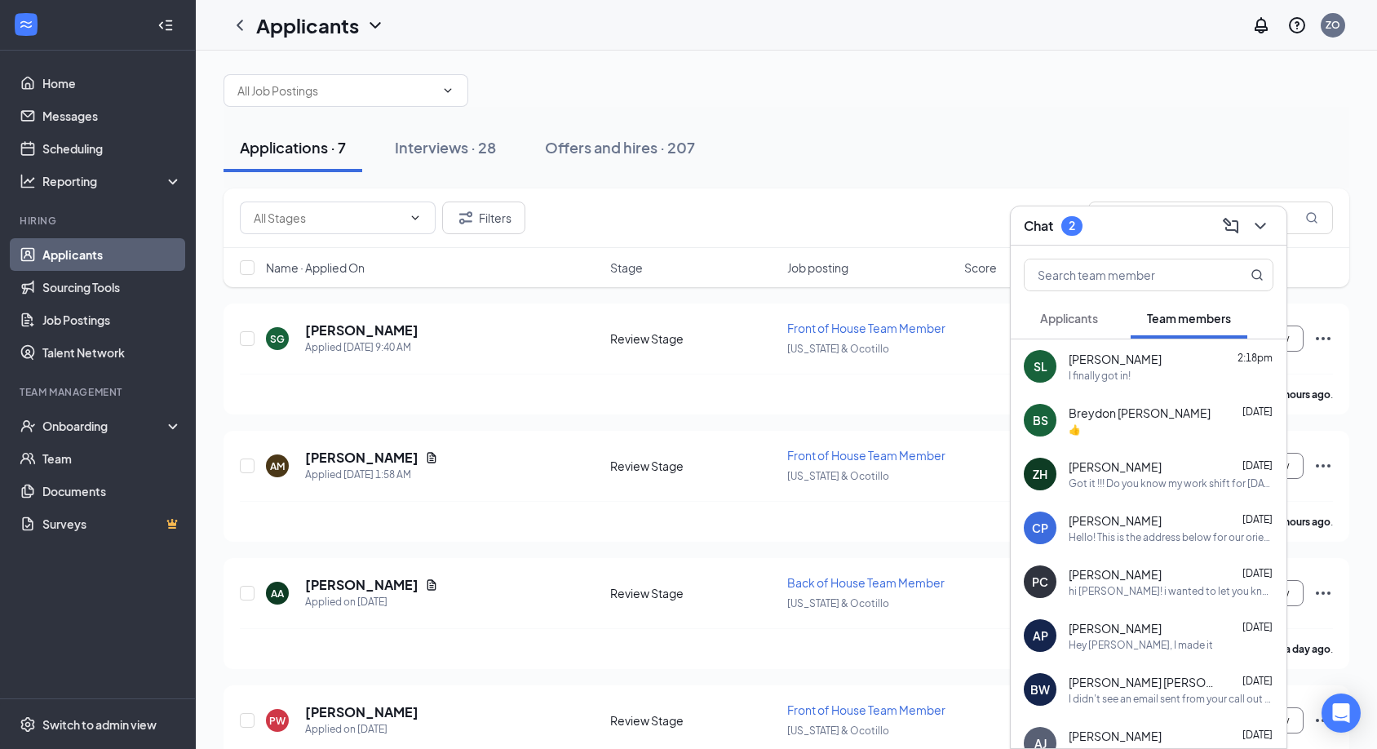
click at [1178, 429] on div "👍" at bounding box center [1171, 430] width 205 height 14
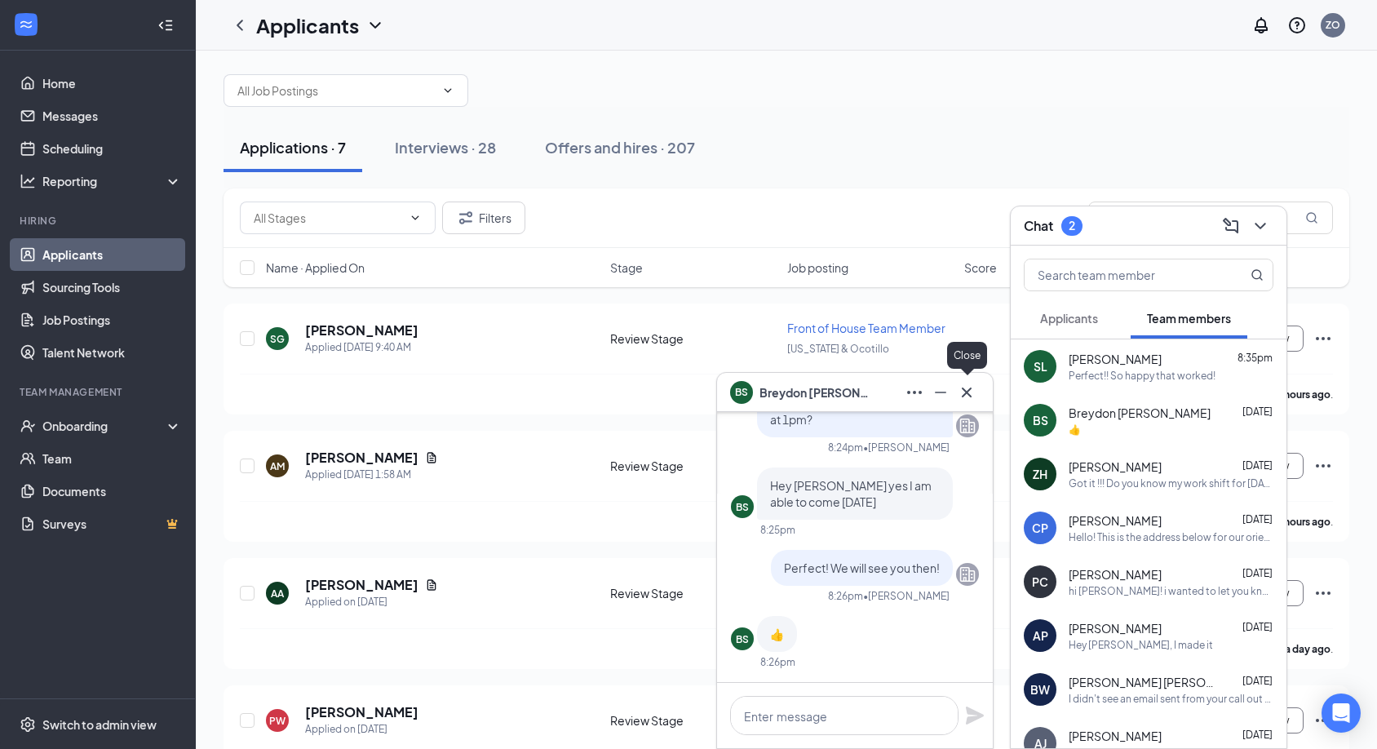
click at [966, 391] on icon "Cross" at bounding box center [967, 392] width 10 height 10
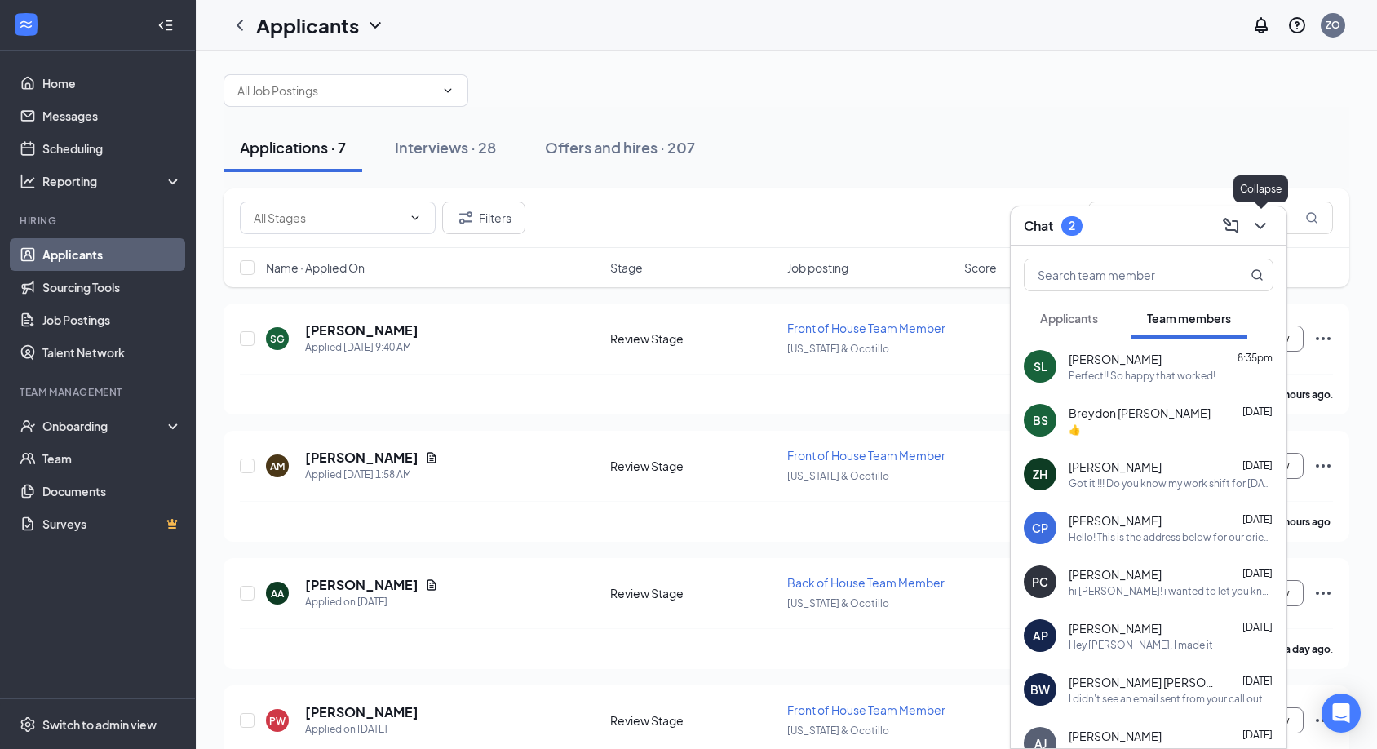
click at [1269, 225] on icon "ChevronDown" at bounding box center [1261, 226] width 20 height 20
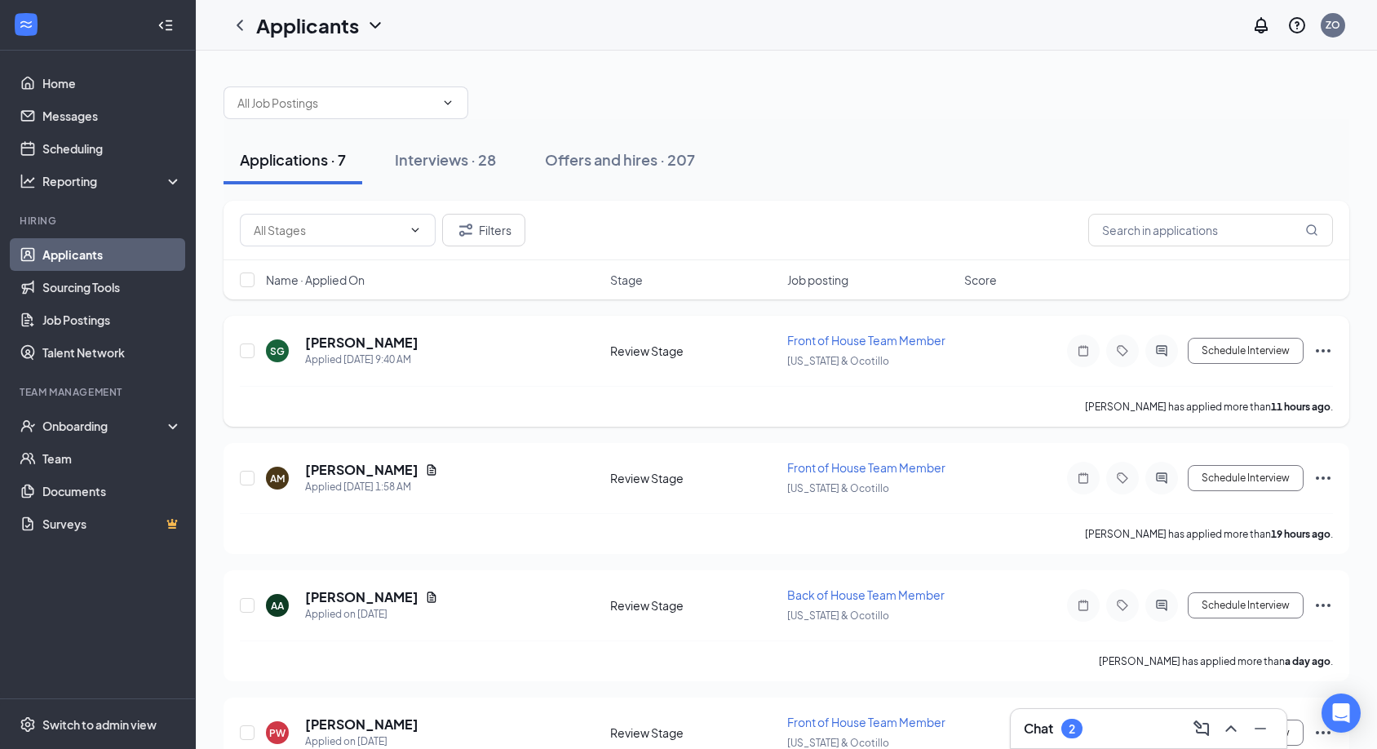
scroll to position [0, 0]
click at [654, 158] on div "Offers and hires · 207" at bounding box center [620, 159] width 150 height 20
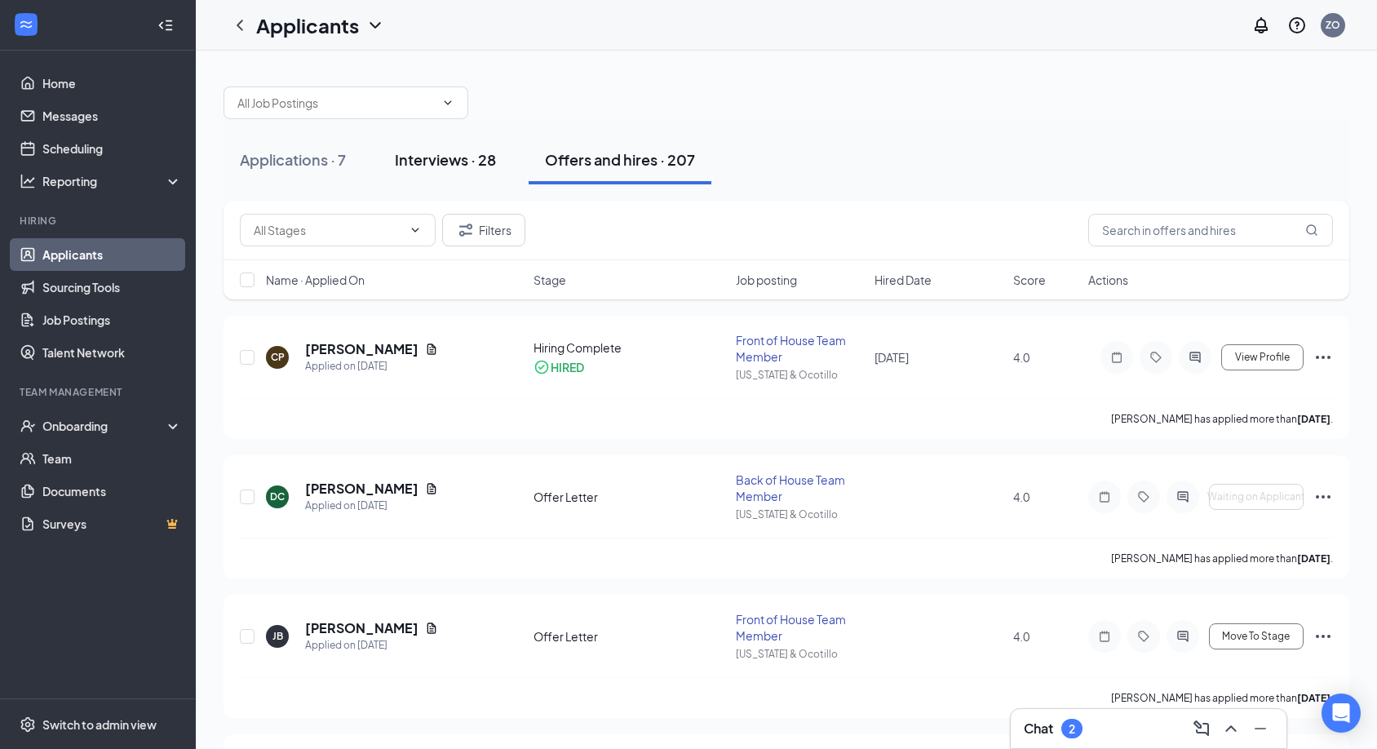
click at [439, 163] on div "Interviews · 28" at bounding box center [445, 159] width 101 height 20
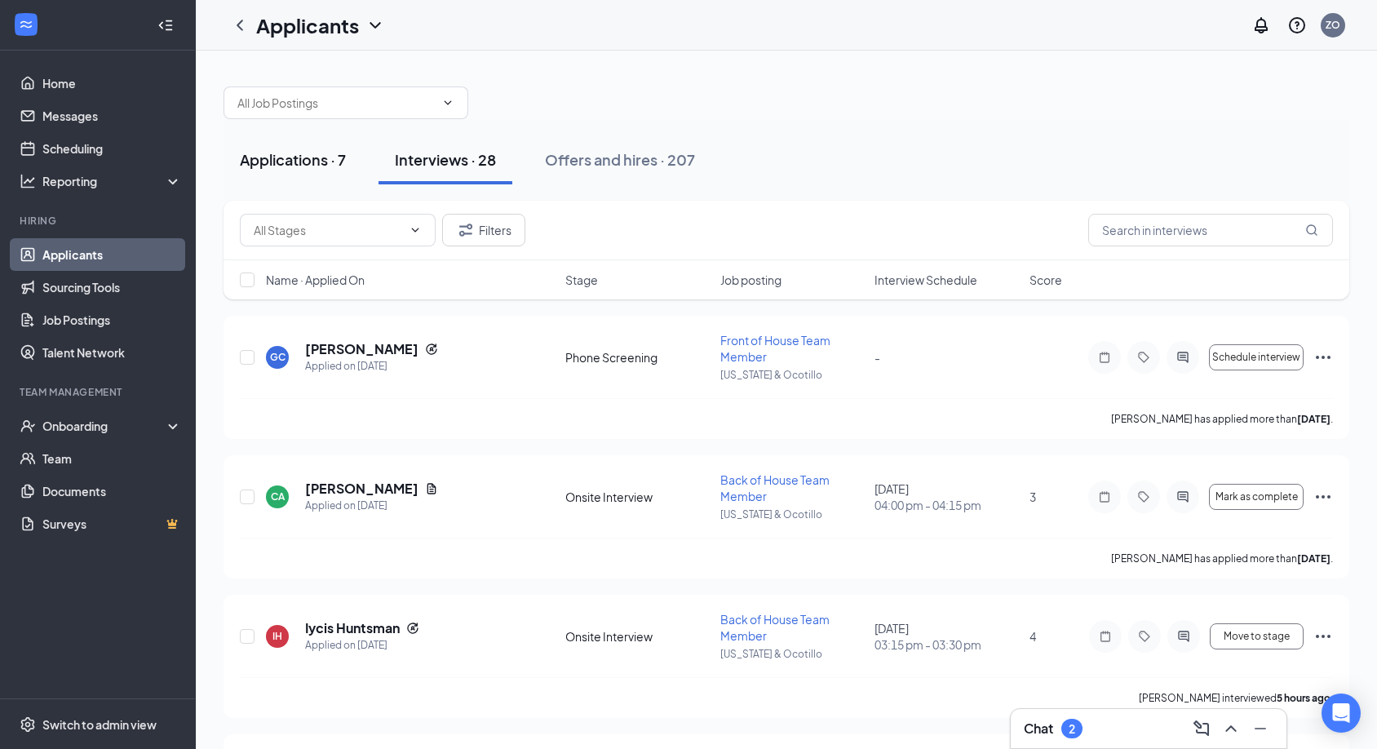
click at [285, 156] on div "Applications · 7" at bounding box center [293, 159] width 106 height 20
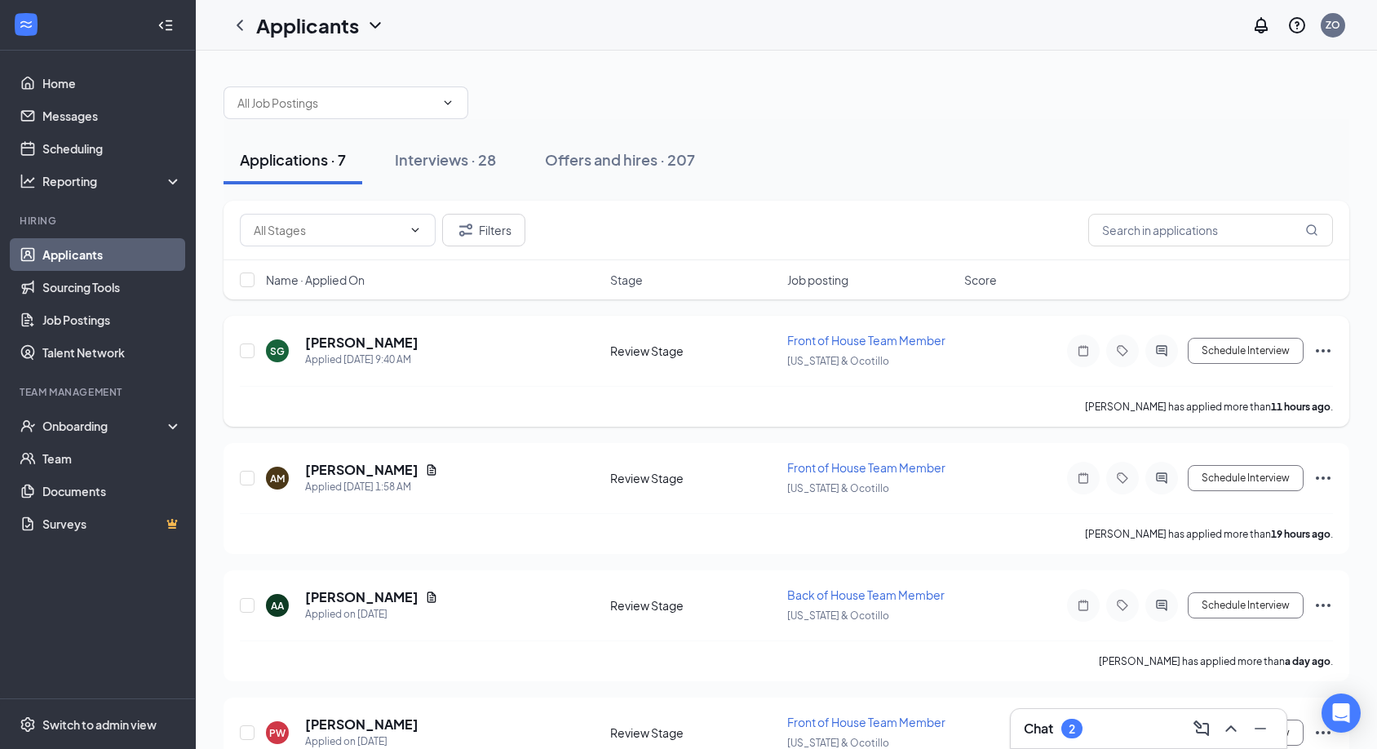
click at [327, 352] on div "Applied [DATE] 9:40 AM" at bounding box center [361, 360] width 113 height 16
click at [330, 347] on h5 "[PERSON_NAME]" at bounding box center [361, 343] width 113 height 18
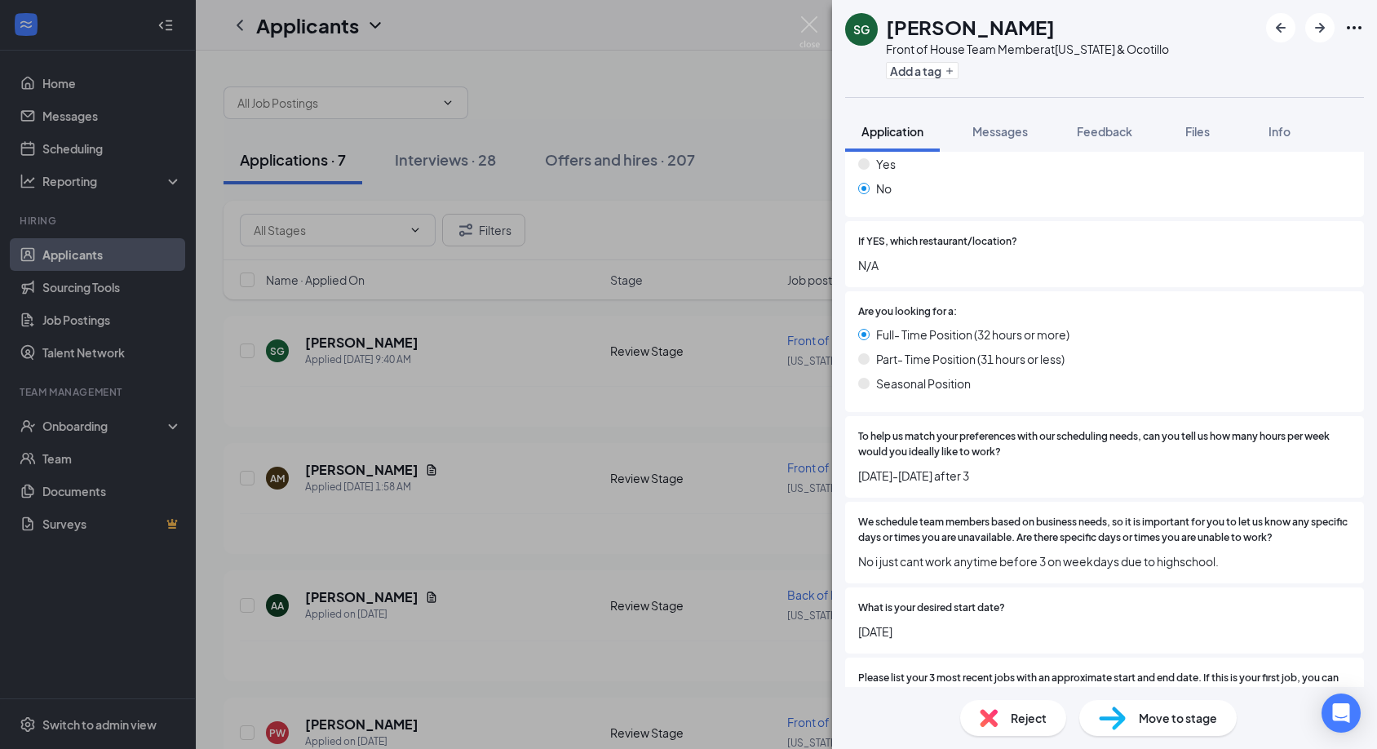
scroll to position [453, 0]
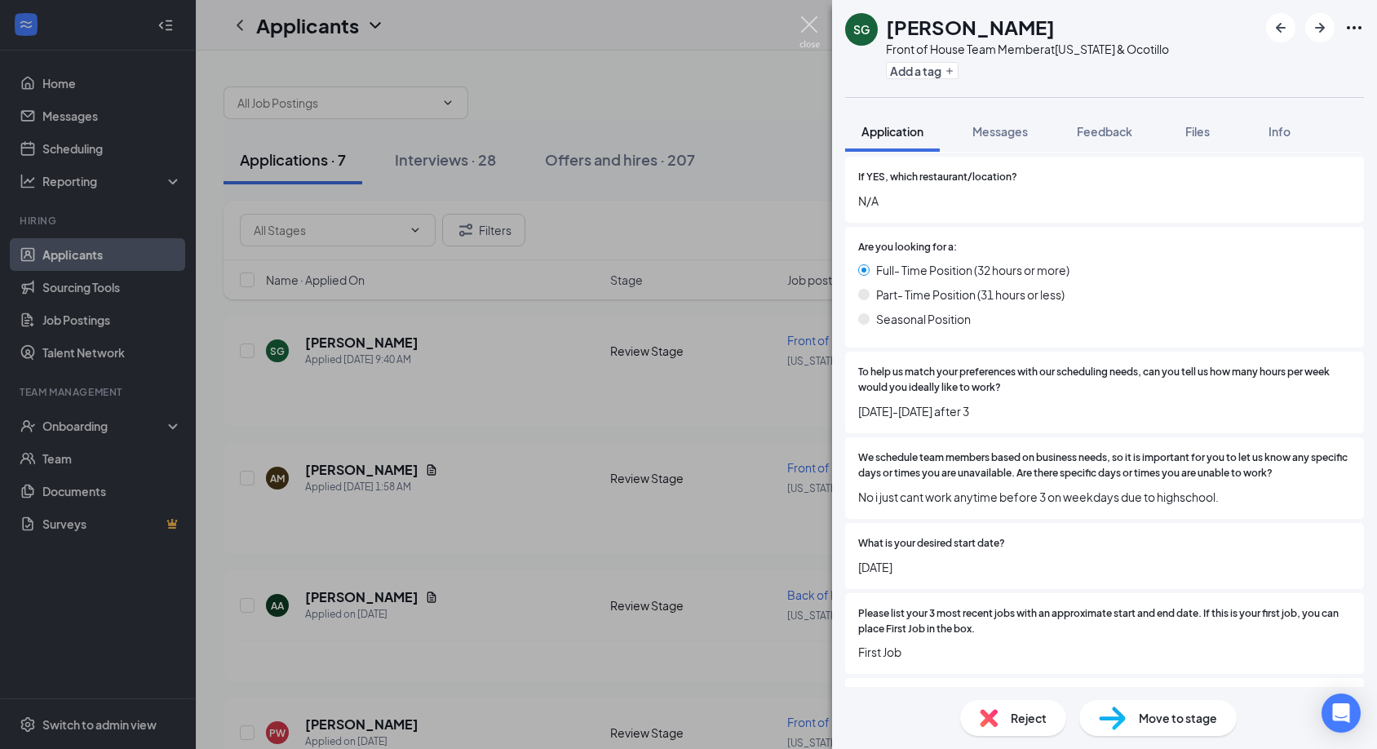
click at [807, 29] on img at bounding box center [810, 32] width 20 height 32
